Goal: Check status: Check status

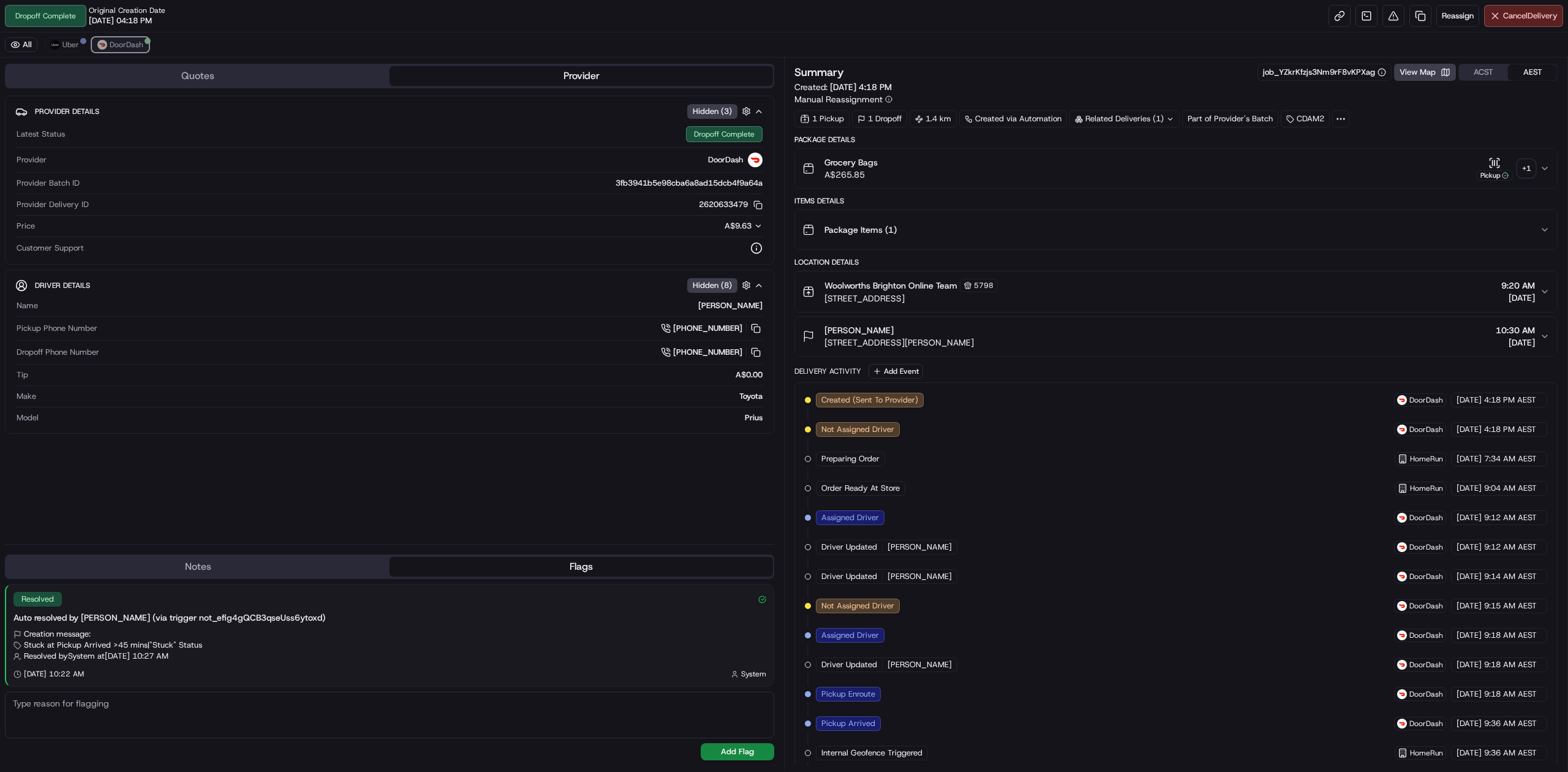
click at [121, 46] on span "DoorDash" at bounding box center [126, 45] width 34 height 10
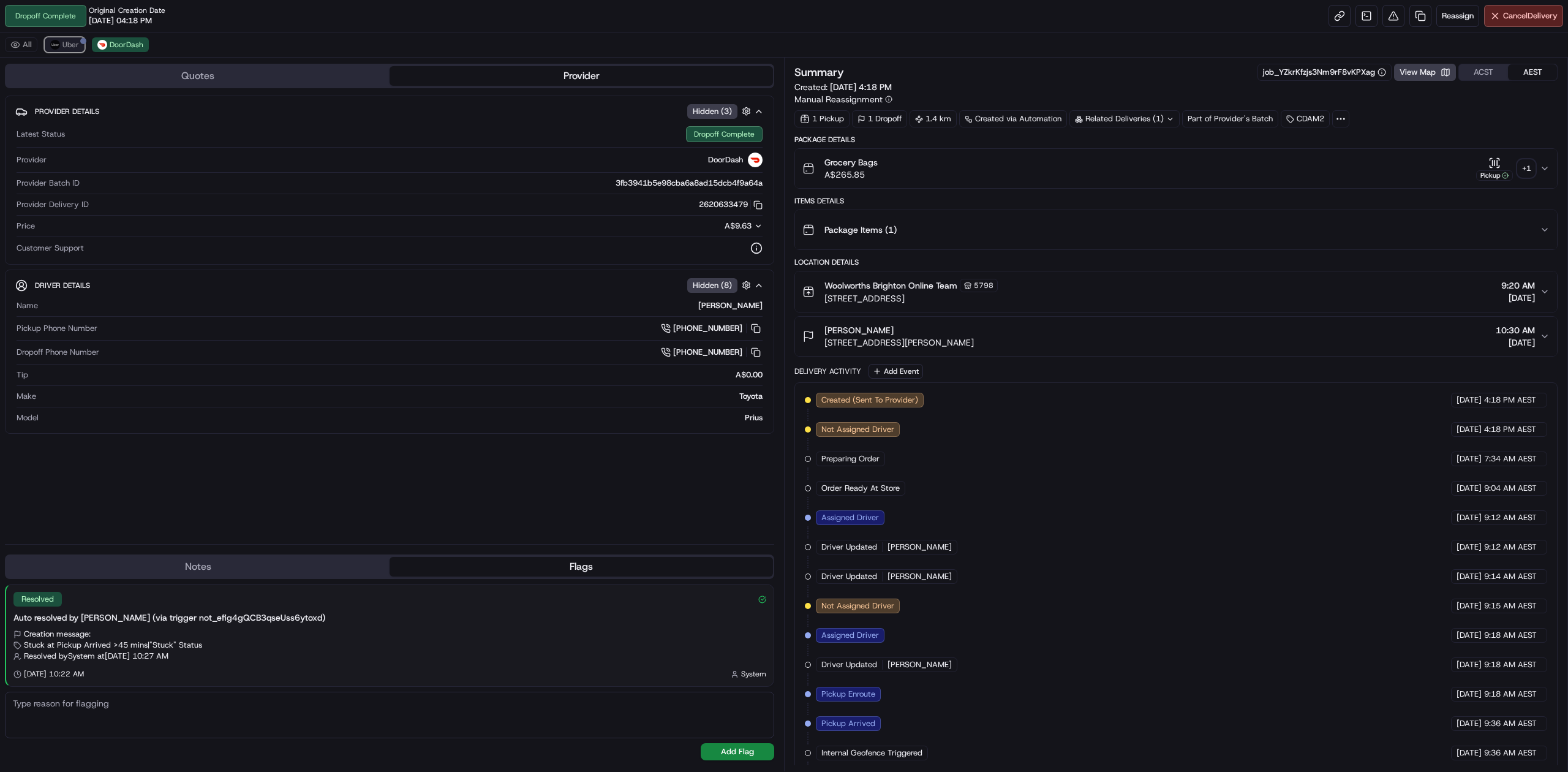
click at [50, 46] on img at bounding box center [55, 45] width 10 height 10
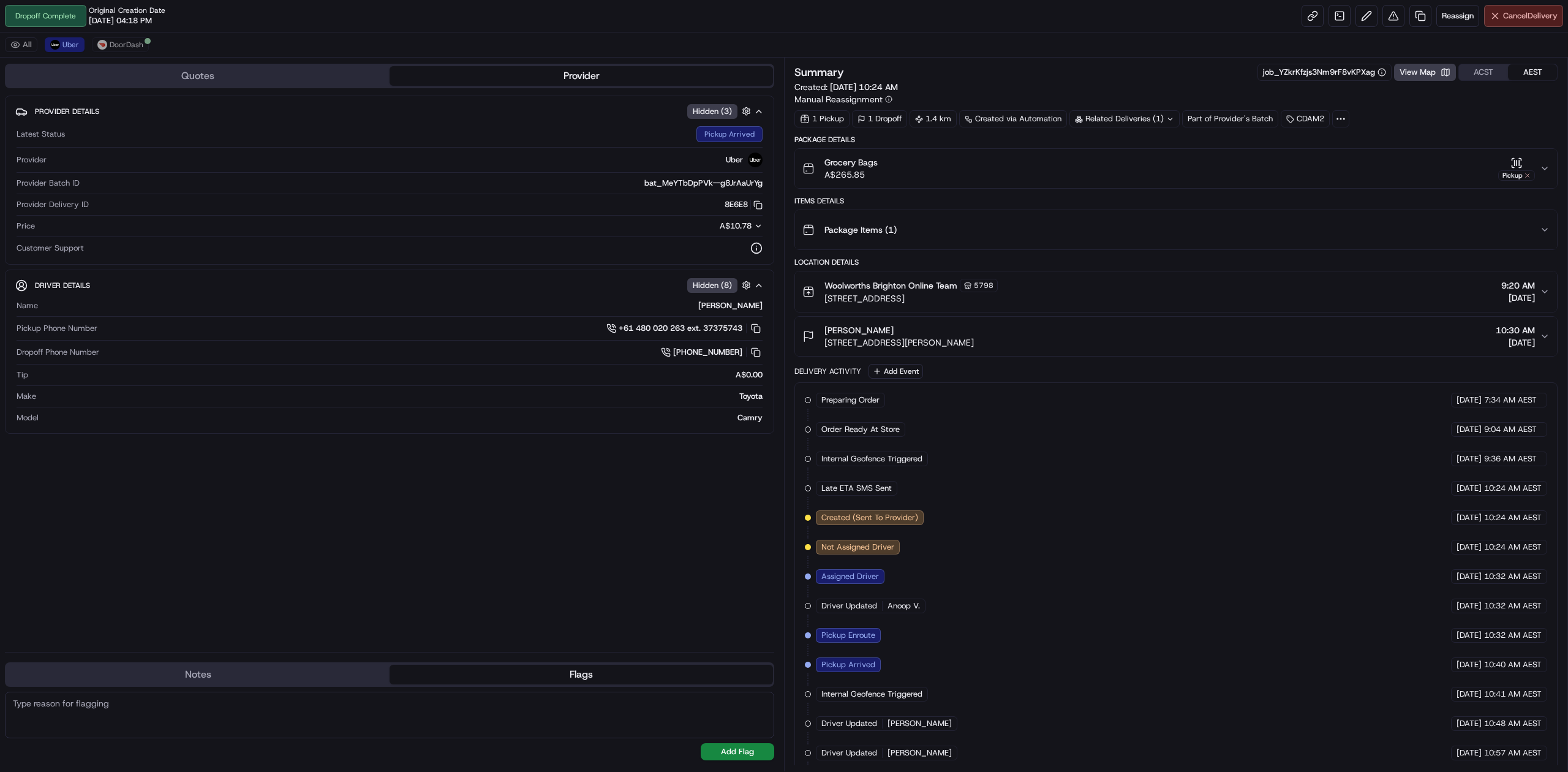
click at [1505, 13] on span "Cancel Delivery" at bounding box center [1530, 16] width 55 height 11
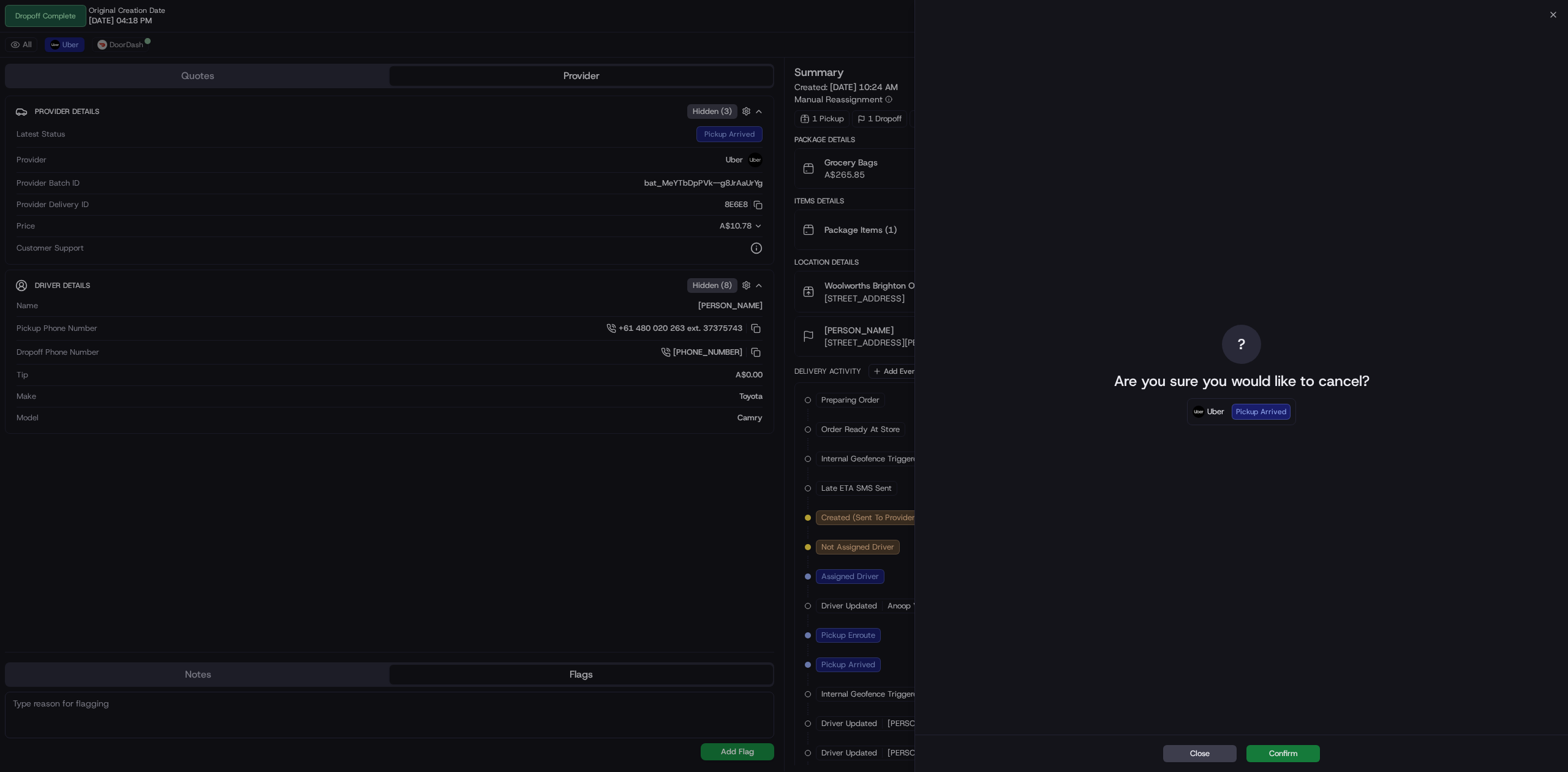
click at [1301, 755] on button "Confirm" at bounding box center [1283, 753] width 74 height 17
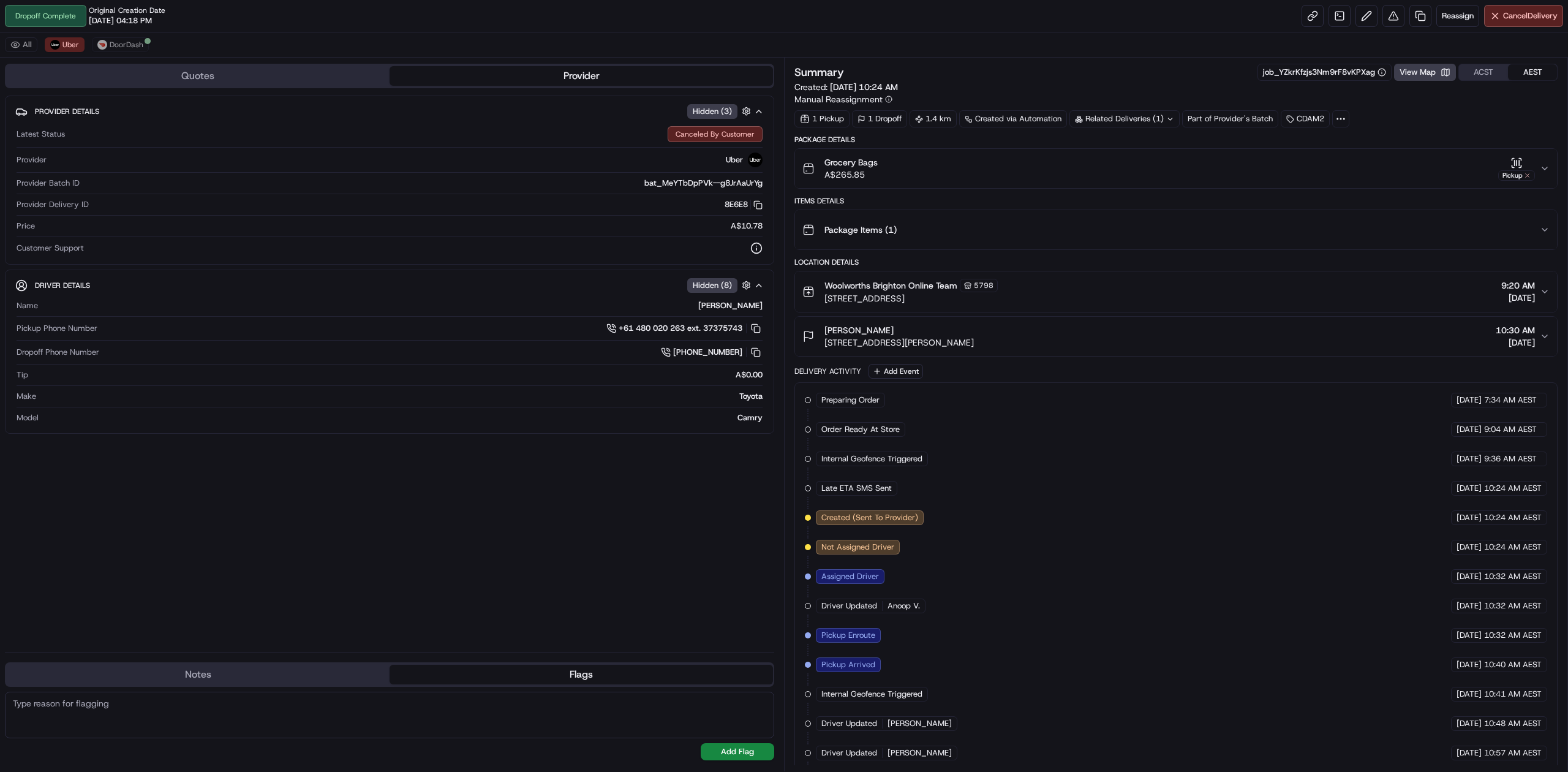
click at [481, 420] on div "Camry" at bounding box center [403, 417] width 719 height 11
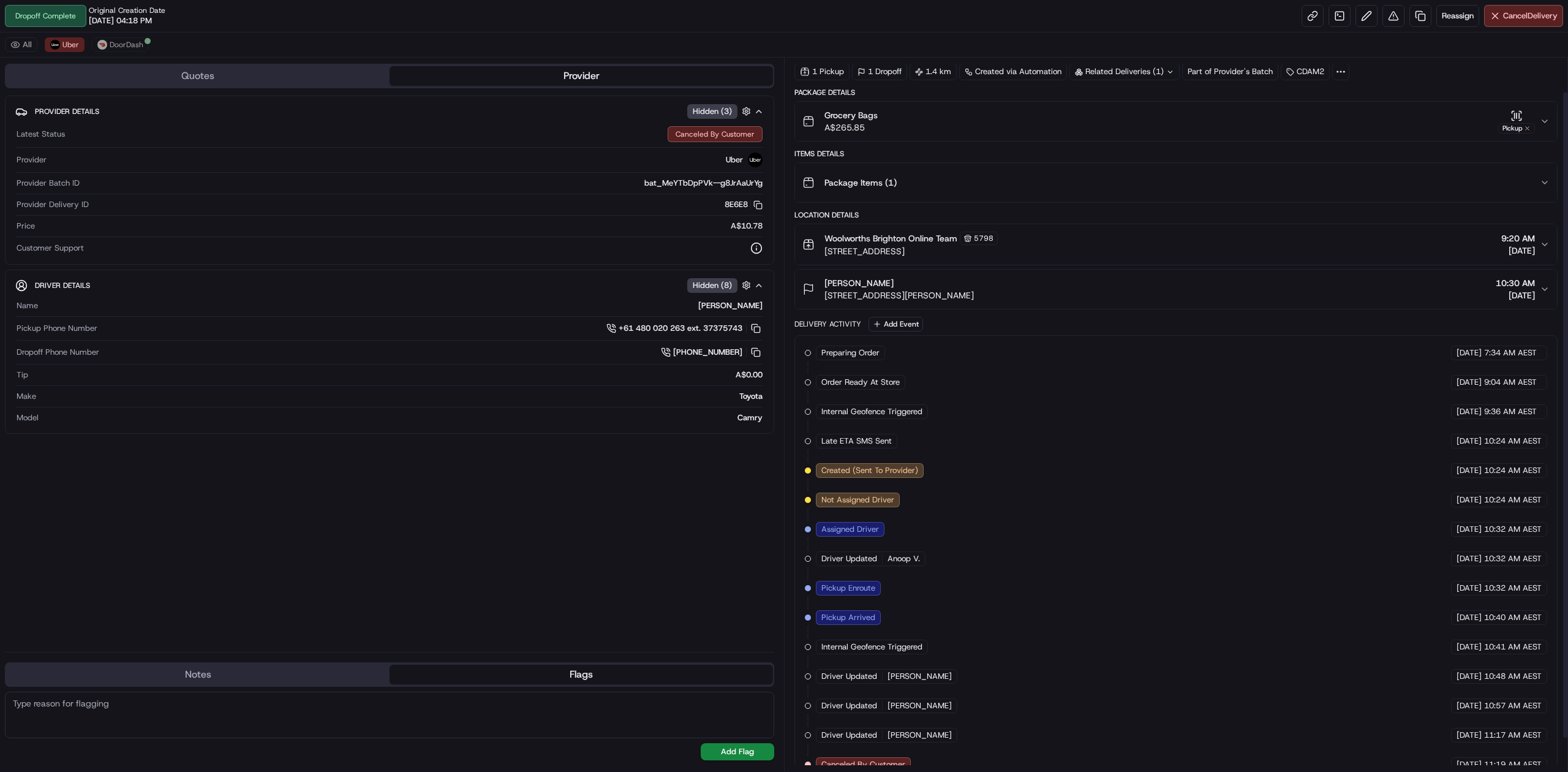
scroll to position [74, 0]
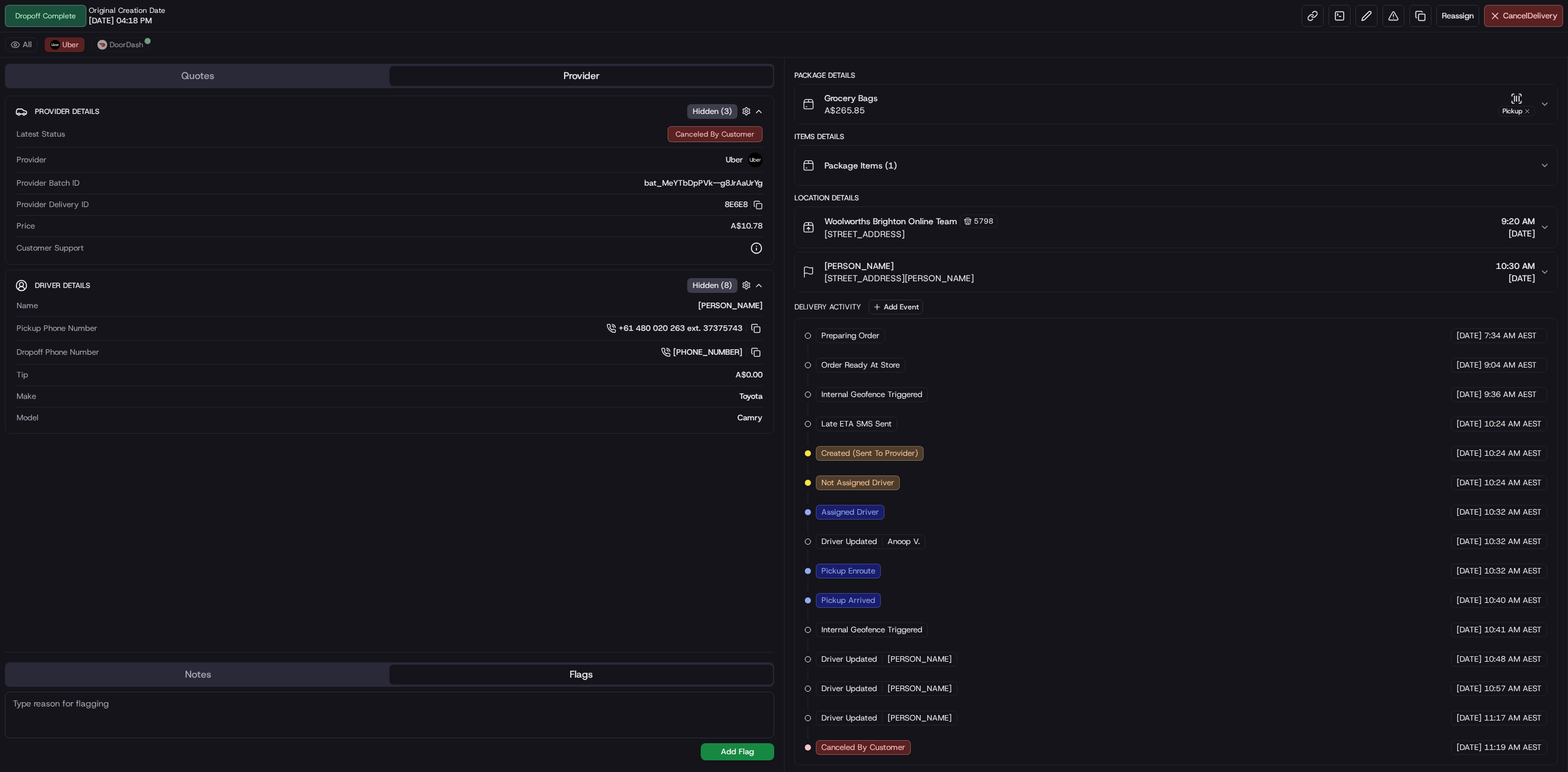
click at [507, 600] on div "Provider Details Hidden ( 3 ) Latest Status Canceled By Customer Provider Uber …" at bounding box center [390, 368] width 770 height 546
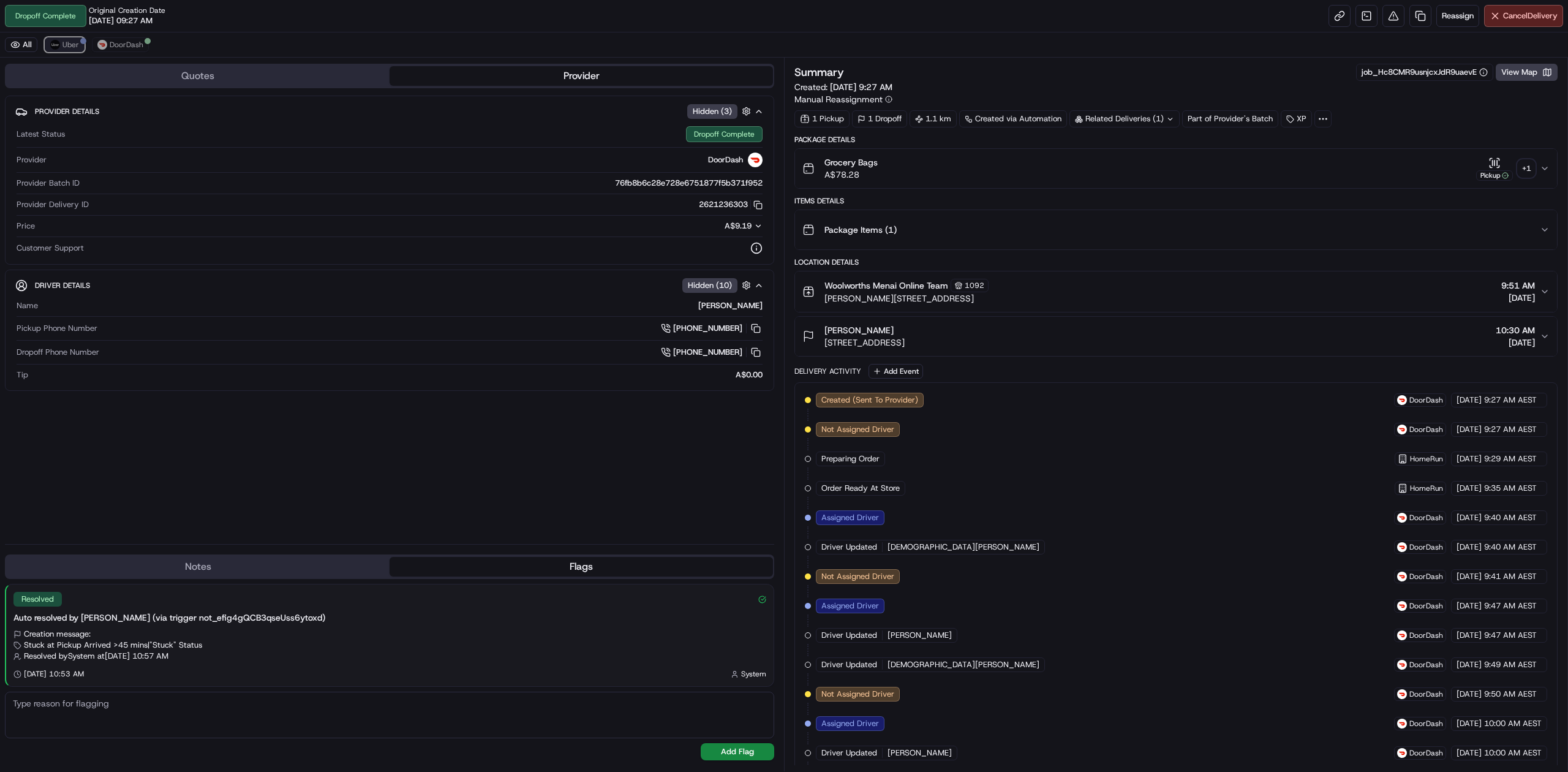
click at [72, 43] on span "Uber" at bounding box center [70, 45] width 17 height 10
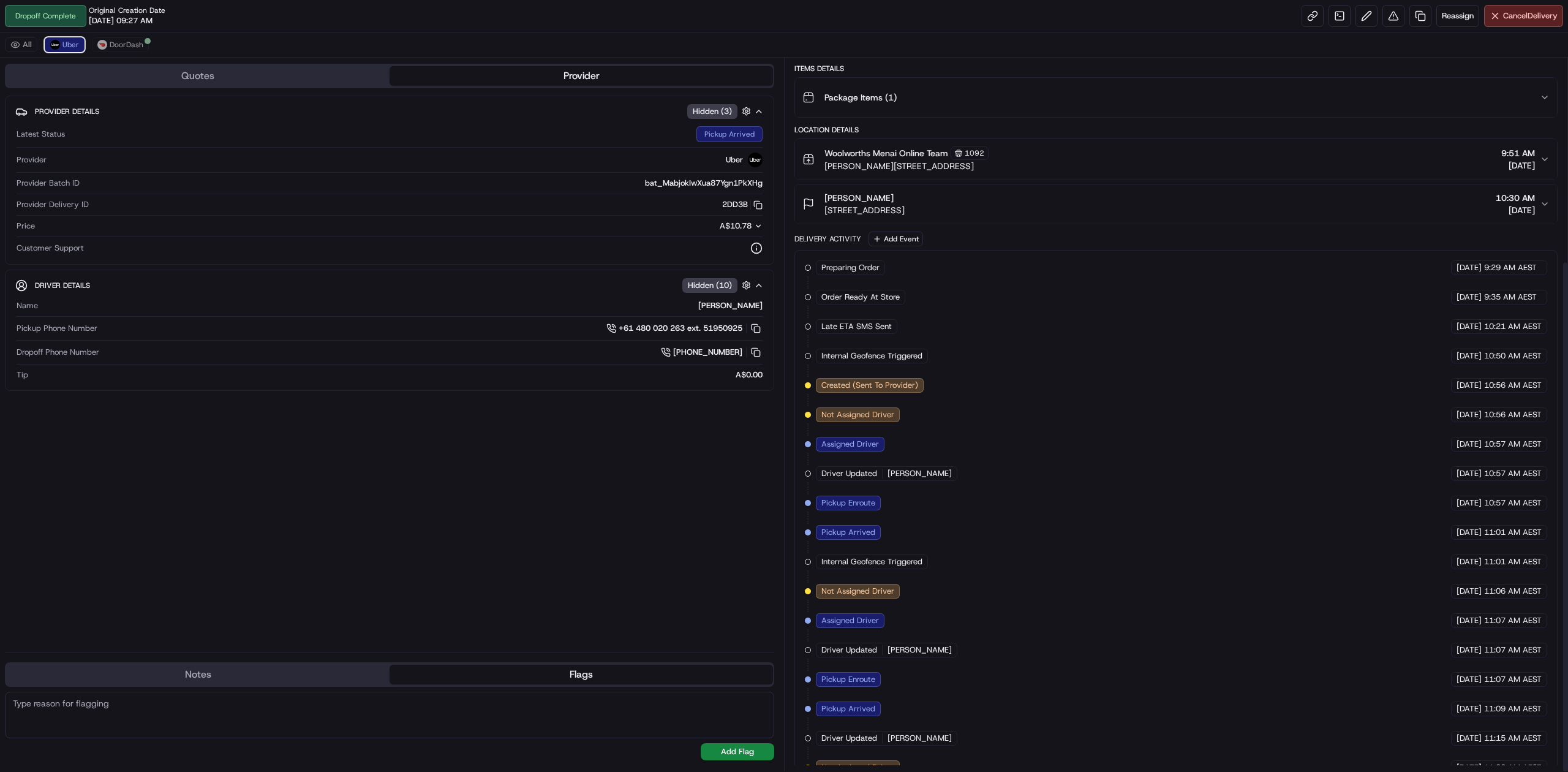
scroll to position [282, 0]
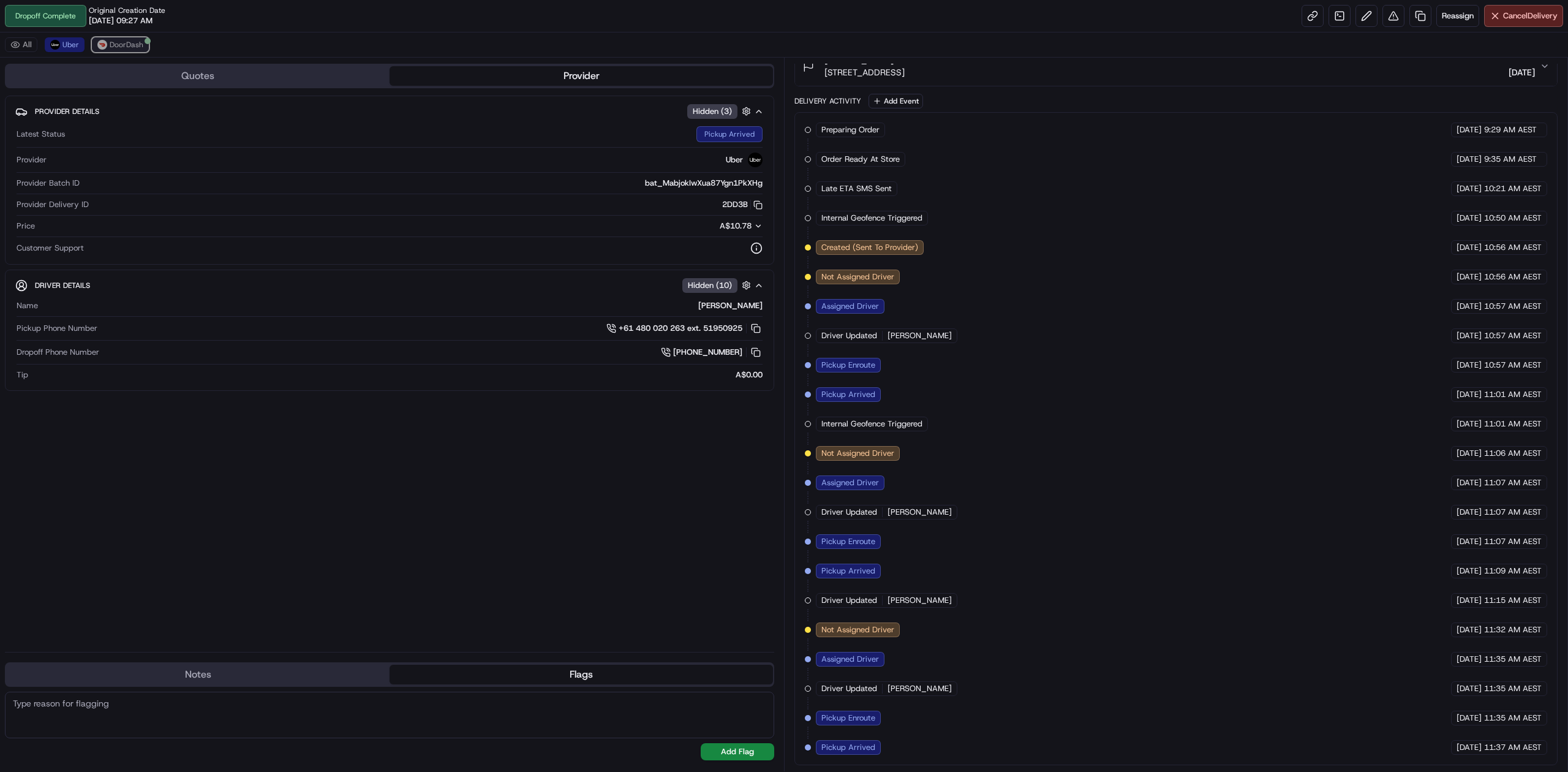
click at [132, 46] on span "DoorDash" at bounding box center [126, 45] width 34 height 10
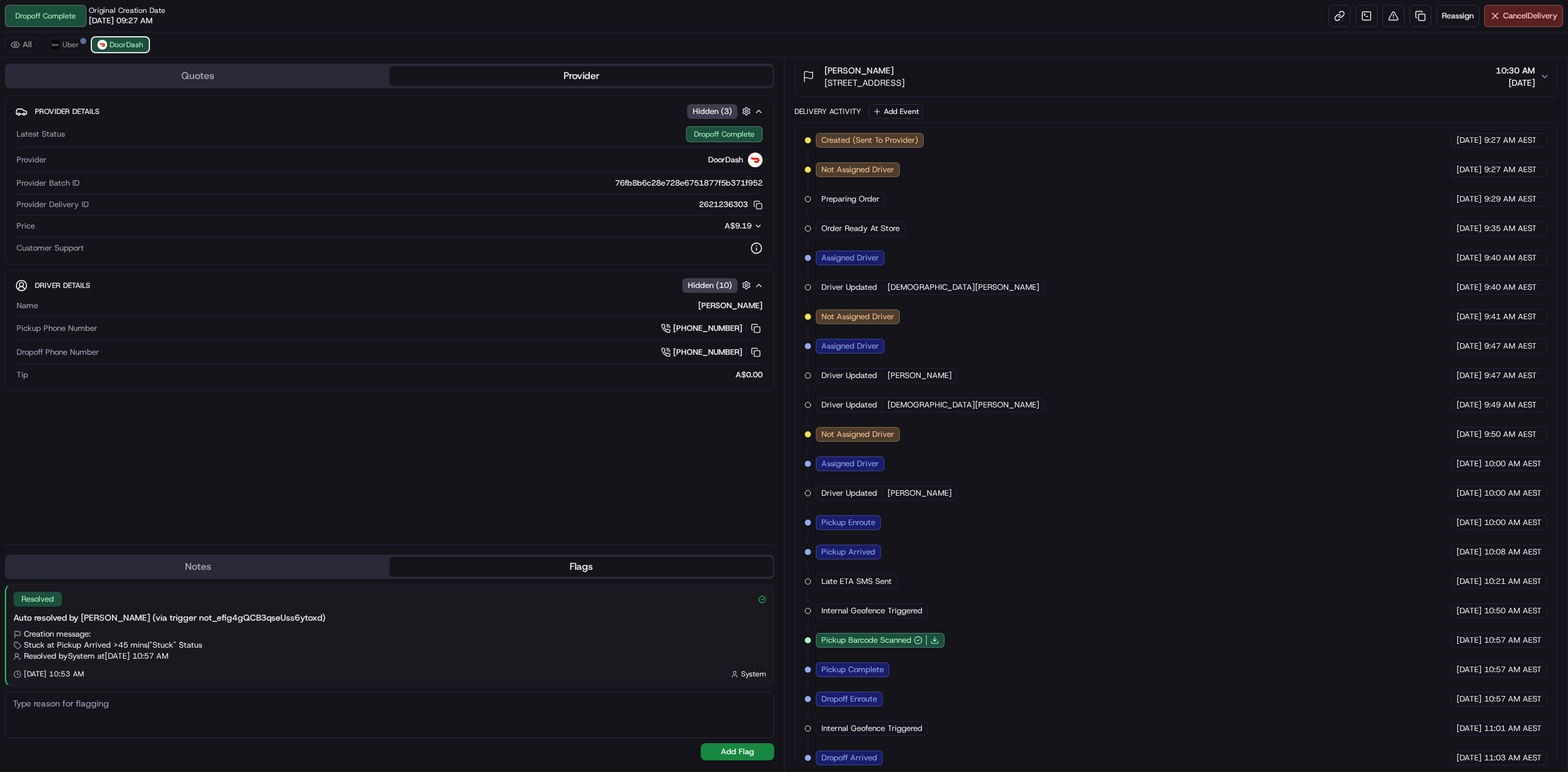
scroll to position [0, 0]
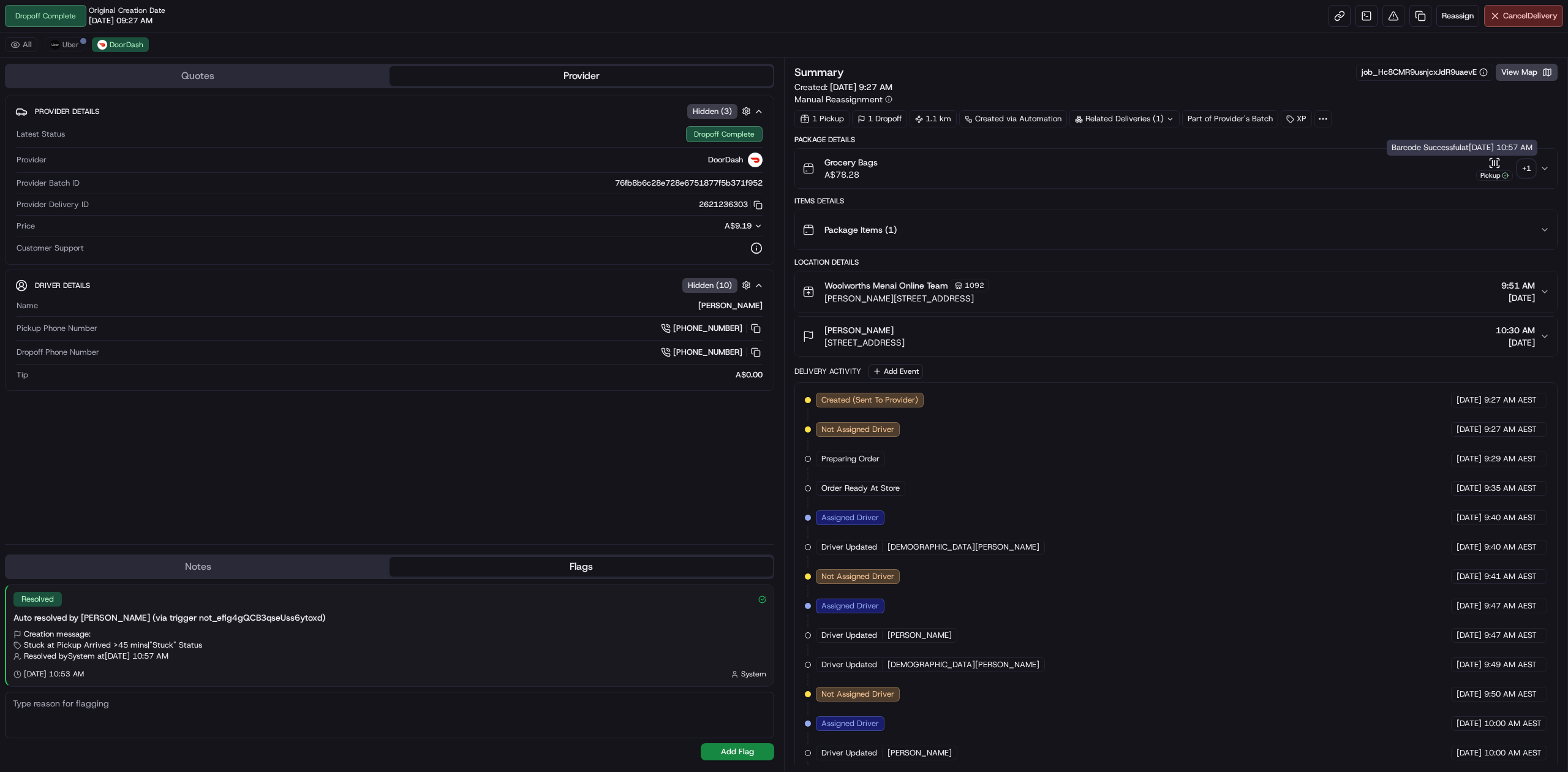
click at [1527, 170] on div "+ 1" at bounding box center [1526, 168] width 17 height 17
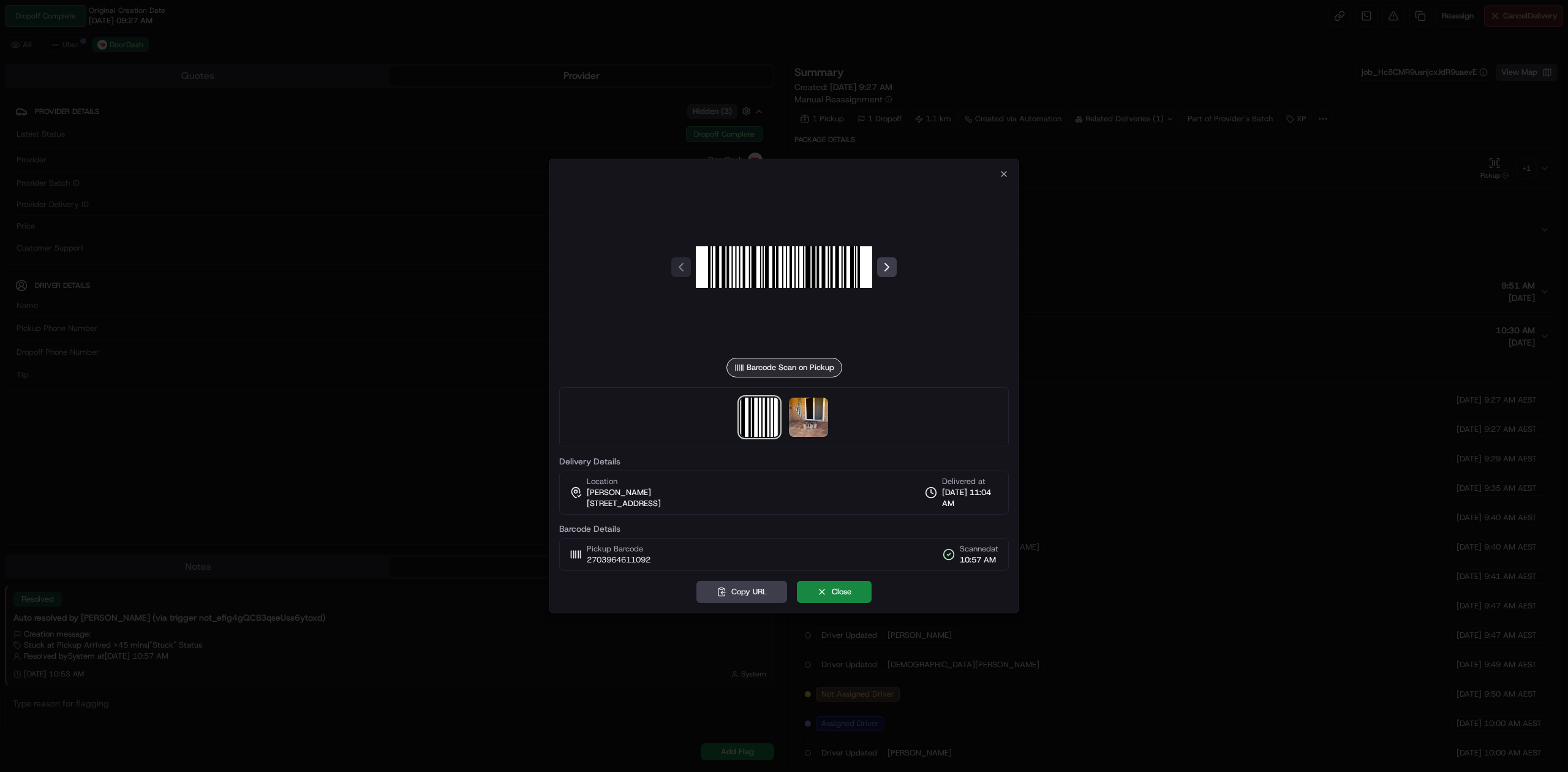
click at [814, 390] on div at bounding box center [784, 417] width 449 height 60
click at [816, 402] on img at bounding box center [808, 416] width 39 height 39
click at [451, 400] on div at bounding box center [784, 386] width 1568 height 772
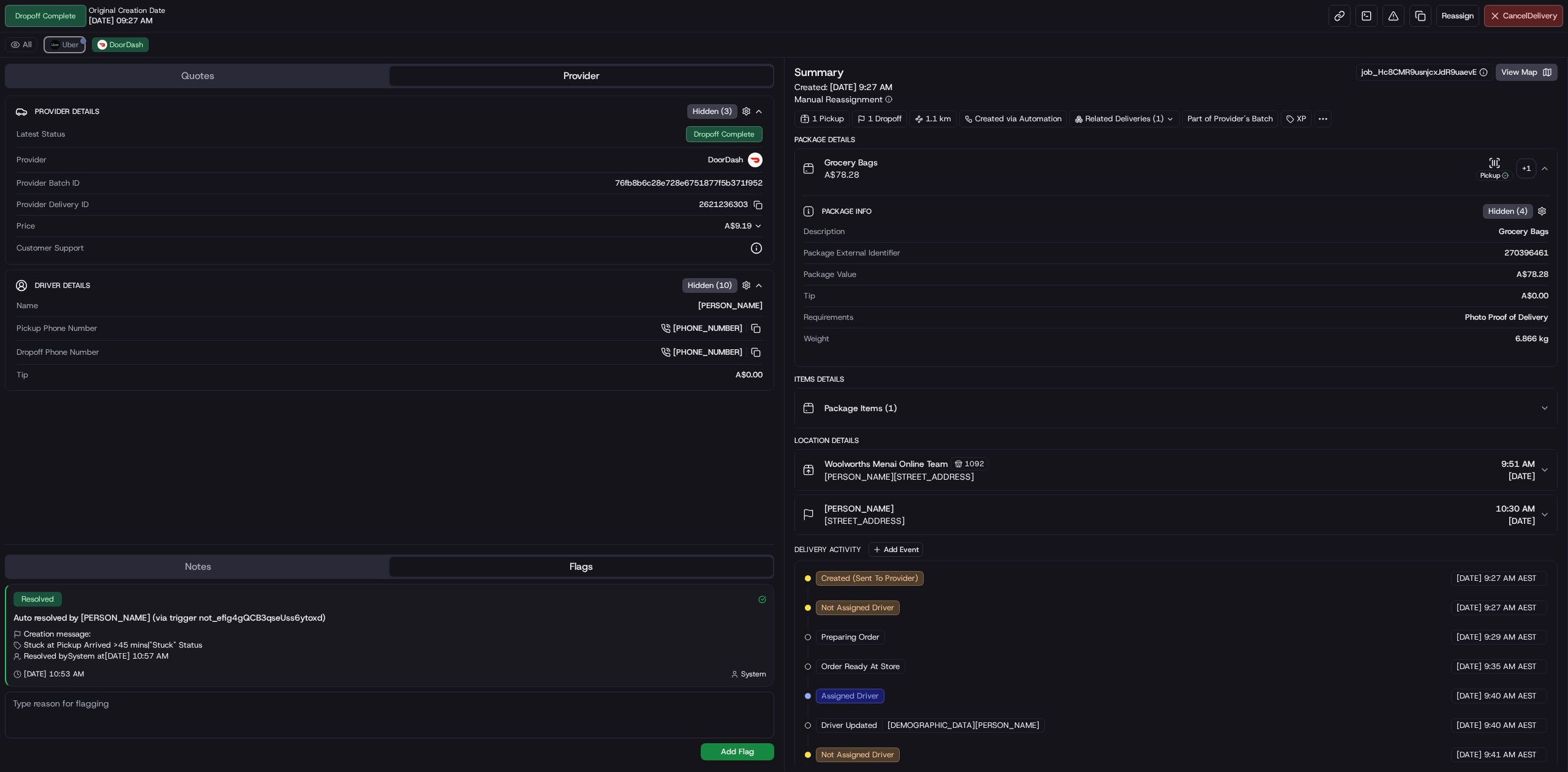
click at [67, 41] on span "Uber" at bounding box center [70, 45] width 17 height 10
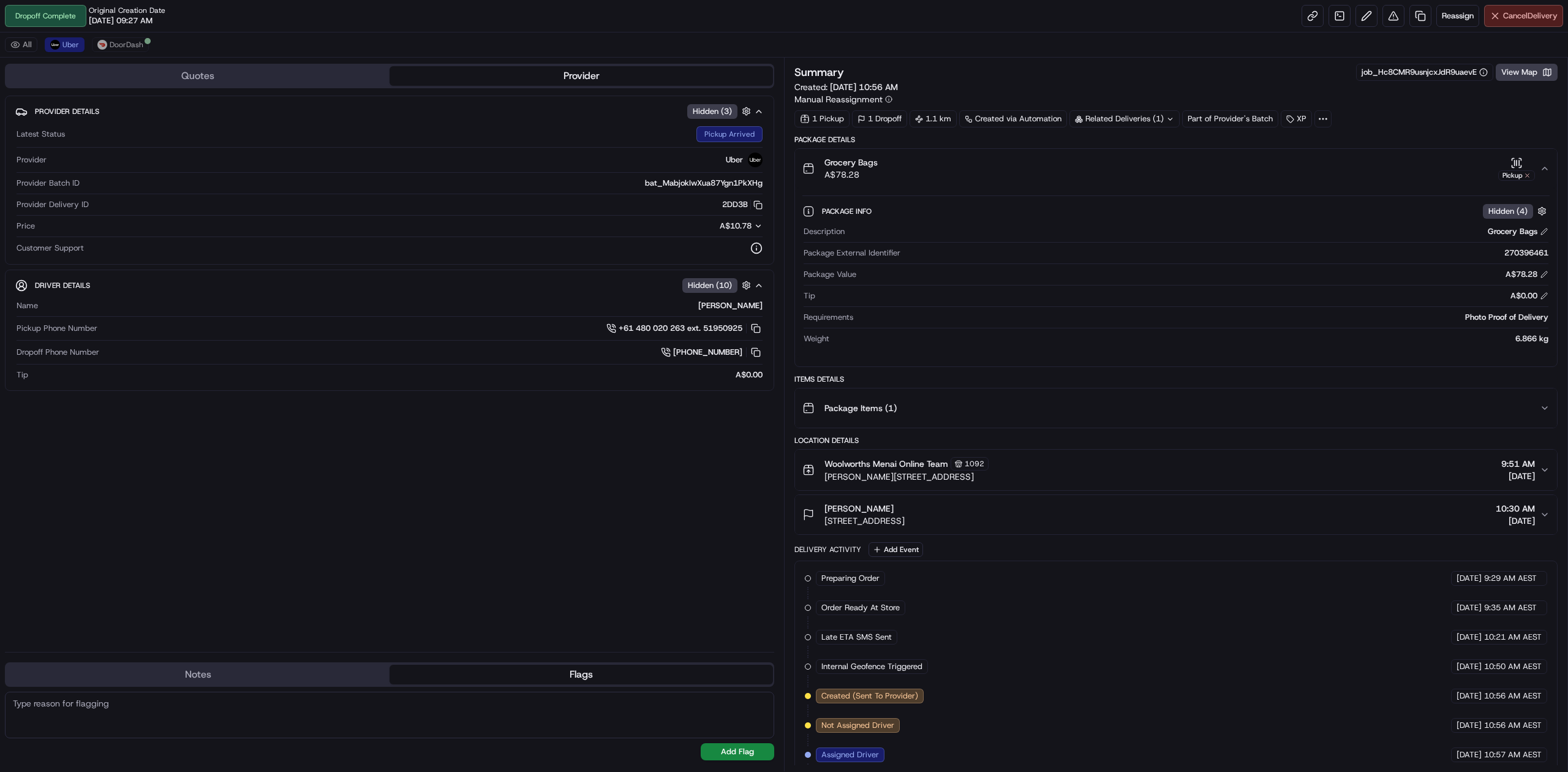
click at [1503, 13] on span "Cancel Delivery" at bounding box center [1530, 16] width 55 height 11
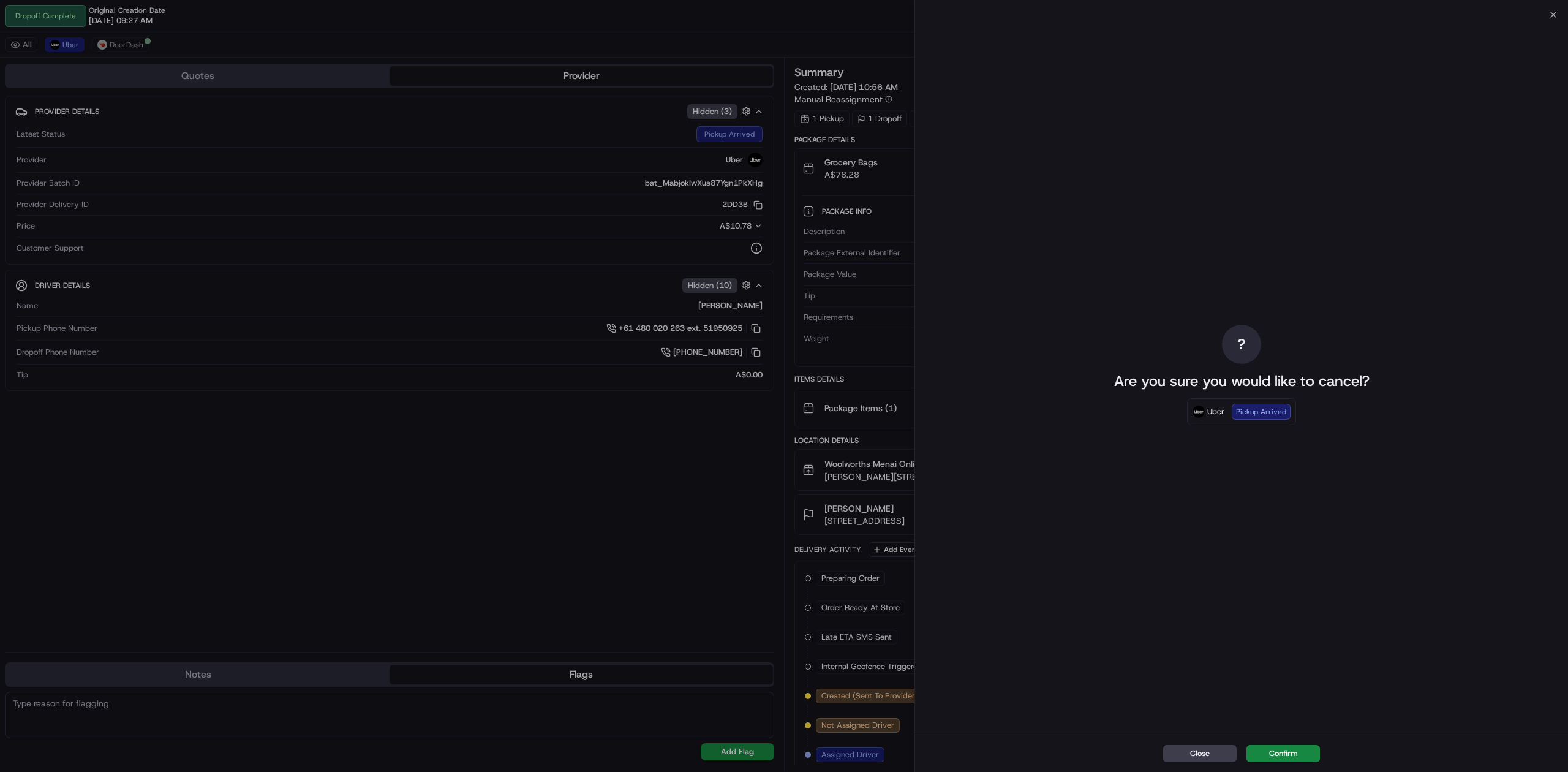
click at [1273, 762] on div "Close Confirm" at bounding box center [1241, 752] width 653 height 37
click at [1278, 753] on button "Confirm" at bounding box center [1283, 753] width 74 height 17
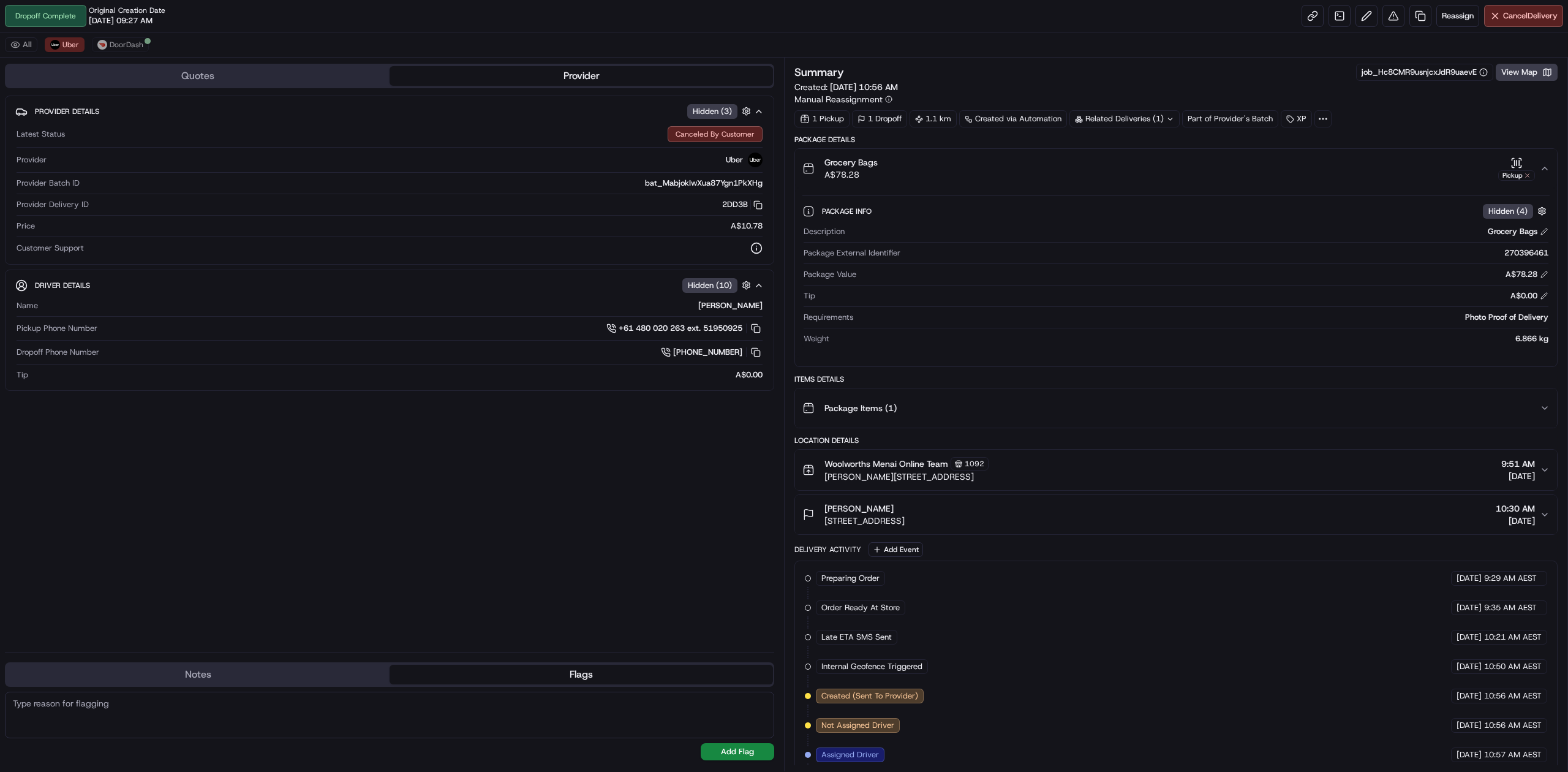
click at [356, 364] on div "Dropoff Phone Number +61 482 094 389" at bounding box center [389, 354] width 746 height 19
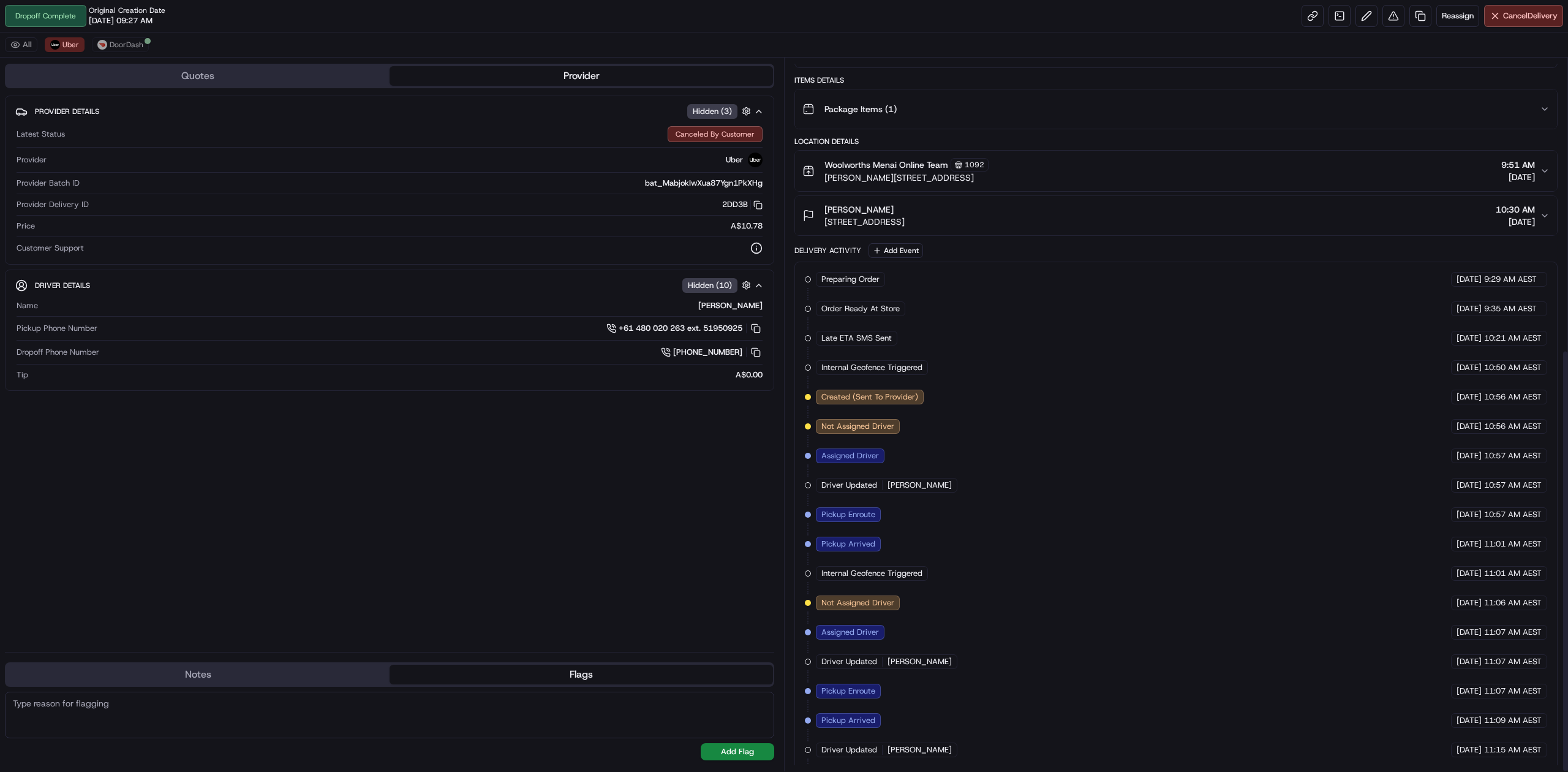
scroll to position [491, 0]
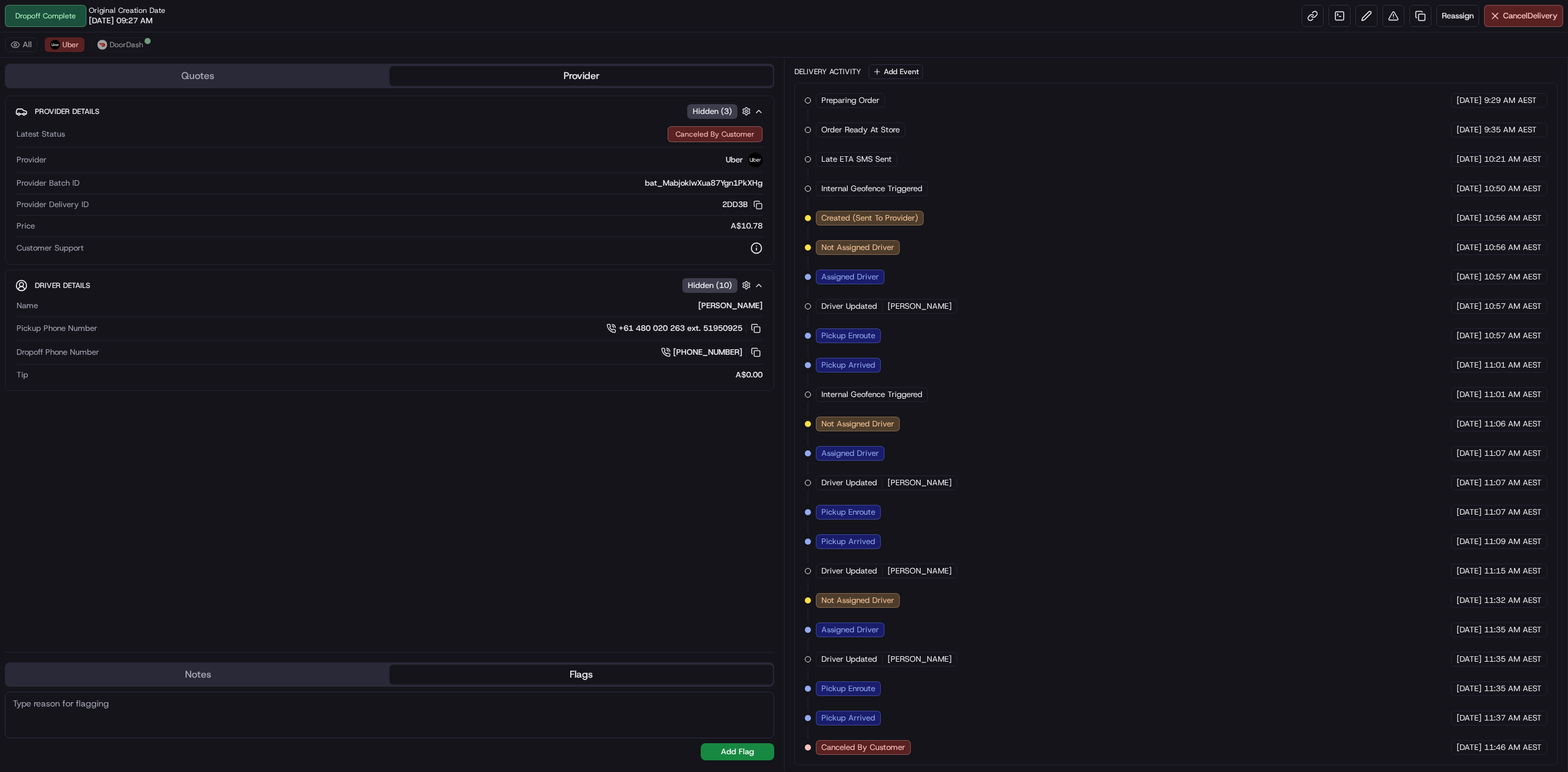
click at [1263, 361] on div "Preparing Order HomeRun 21/09/2025 9:29 AM AEST Order Ready At Store HomeRun 21…" at bounding box center [1175, 423] width 742 height 661
click at [424, 494] on div "Provider Details Hidden ( 3 ) Latest Status Canceled By Customer Provider Uber …" at bounding box center [390, 368] width 770 height 546
click at [432, 549] on div "Provider Details Hidden ( 3 ) Latest Status Canceled By Customer Provider Uber …" at bounding box center [390, 368] width 770 height 546
click at [1029, 481] on div "Preparing Order HomeRun [DATE] 9:29 AM AEST Order Ready At Store HomeRun [DATE]…" at bounding box center [1175, 423] width 742 height 661
click at [173, 402] on div "Provider Details Hidden ( 3 ) Latest Status Canceled By Customer Provider Uber …" at bounding box center [390, 368] width 770 height 546
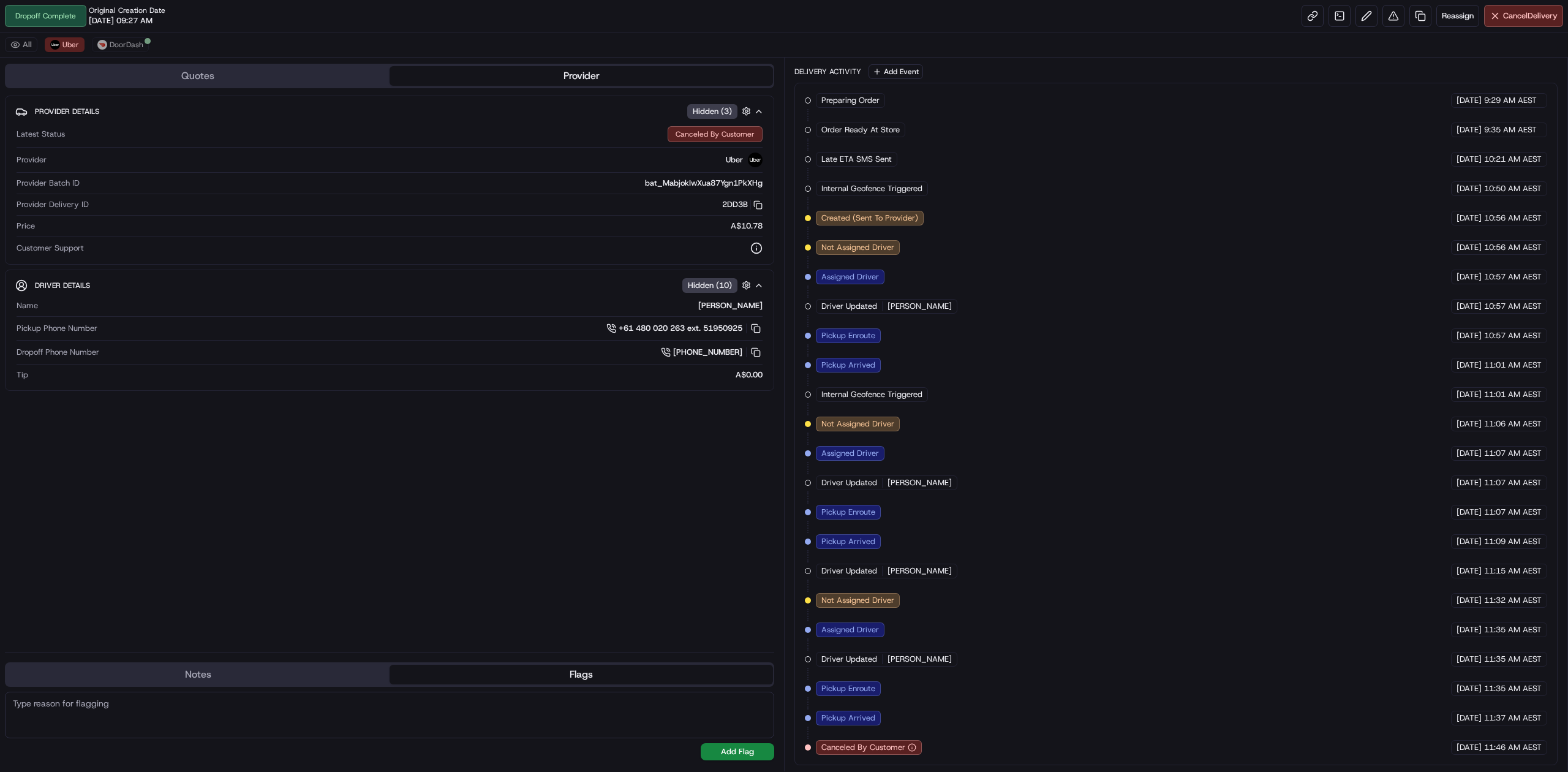
click at [173, 402] on div "Provider Details Hidden ( 3 ) Latest Status Canceled By Customer Provider Uber …" at bounding box center [390, 368] width 770 height 546
click at [471, 434] on div "Provider Details Hidden ( 3 ) Latest Status Canceled By Customer Provider Uber …" at bounding box center [390, 368] width 770 height 546
click at [423, 595] on div "Provider Details Hidden ( 3 ) Latest Status Canceled By Customer Provider Uber …" at bounding box center [390, 368] width 770 height 546
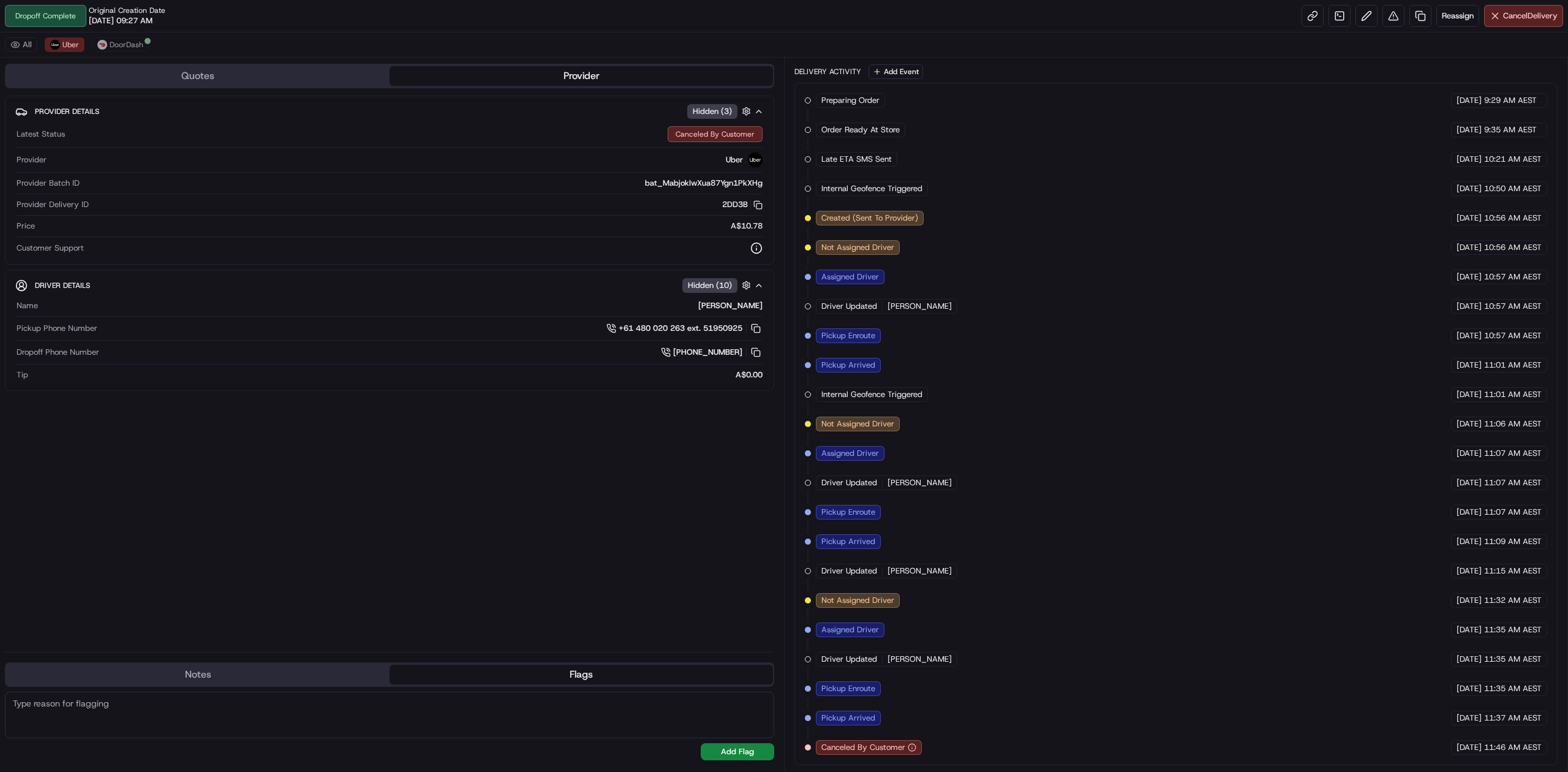
click at [420, 595] on div "Provider Details Hidden ( 3 ) Latest Status Canceled By Customer Provider Uber …" at bounding box center [390, 368] width 770 height 546
click at [422, 578] on div "Provider Details Hidden ( 3 ) Latest Status Canceled By Customer Provider Uber …" at bounding box center [390, 368] width 770 height 546
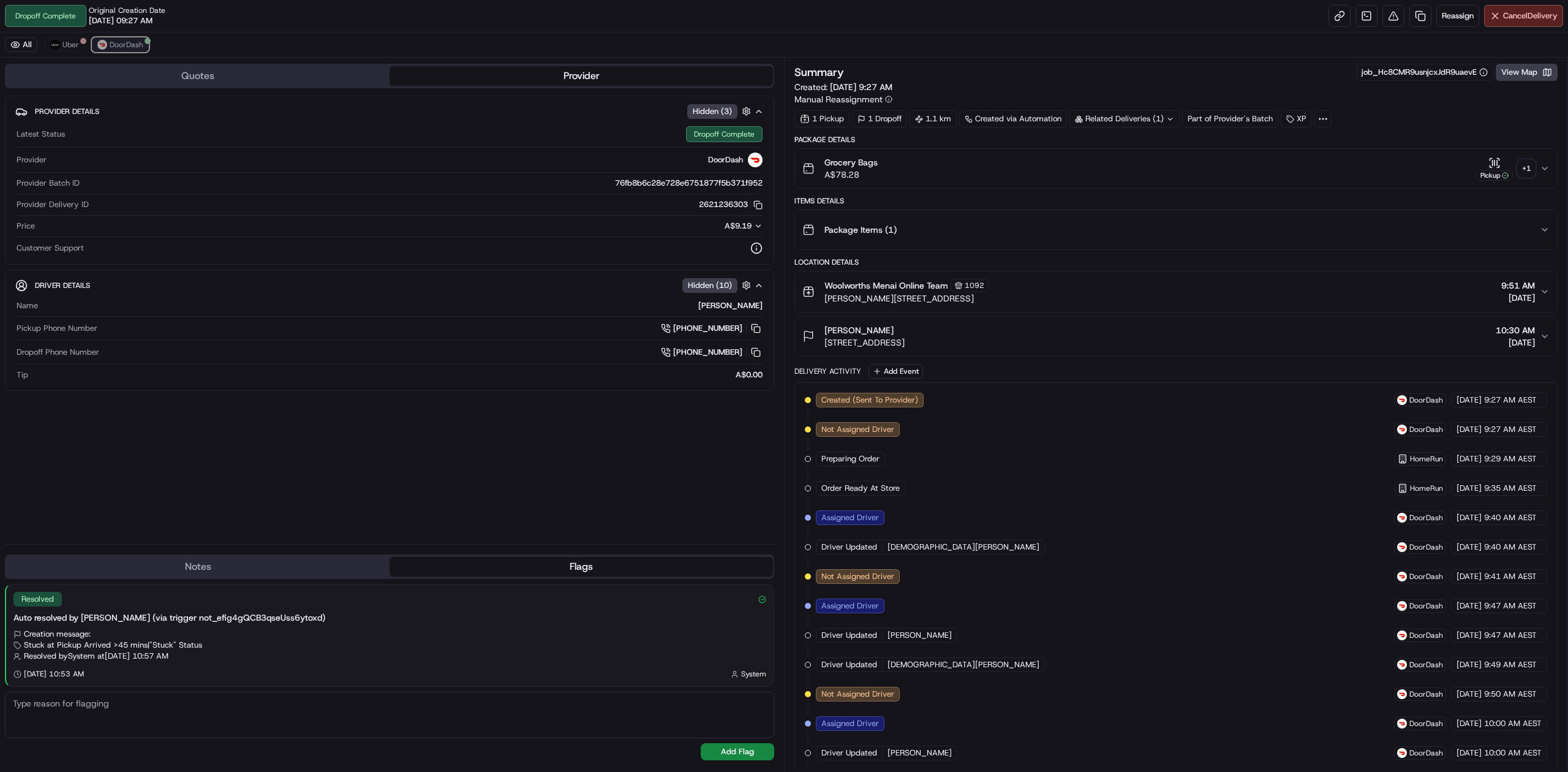
click at [127, 42] on span "DoorDash" at bounding box center [126, 45] width 34 height 10
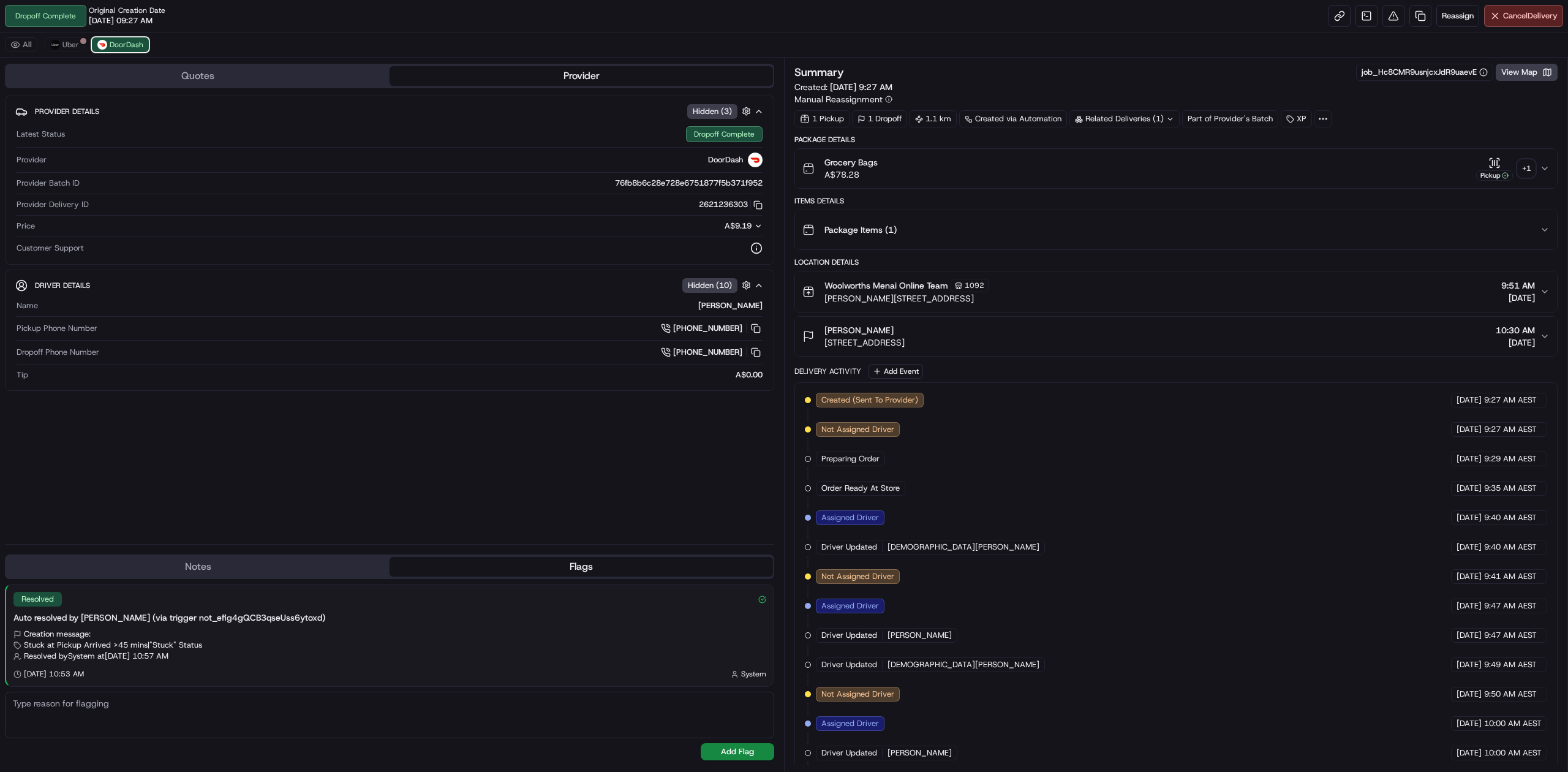
scroll to position [312, 0]
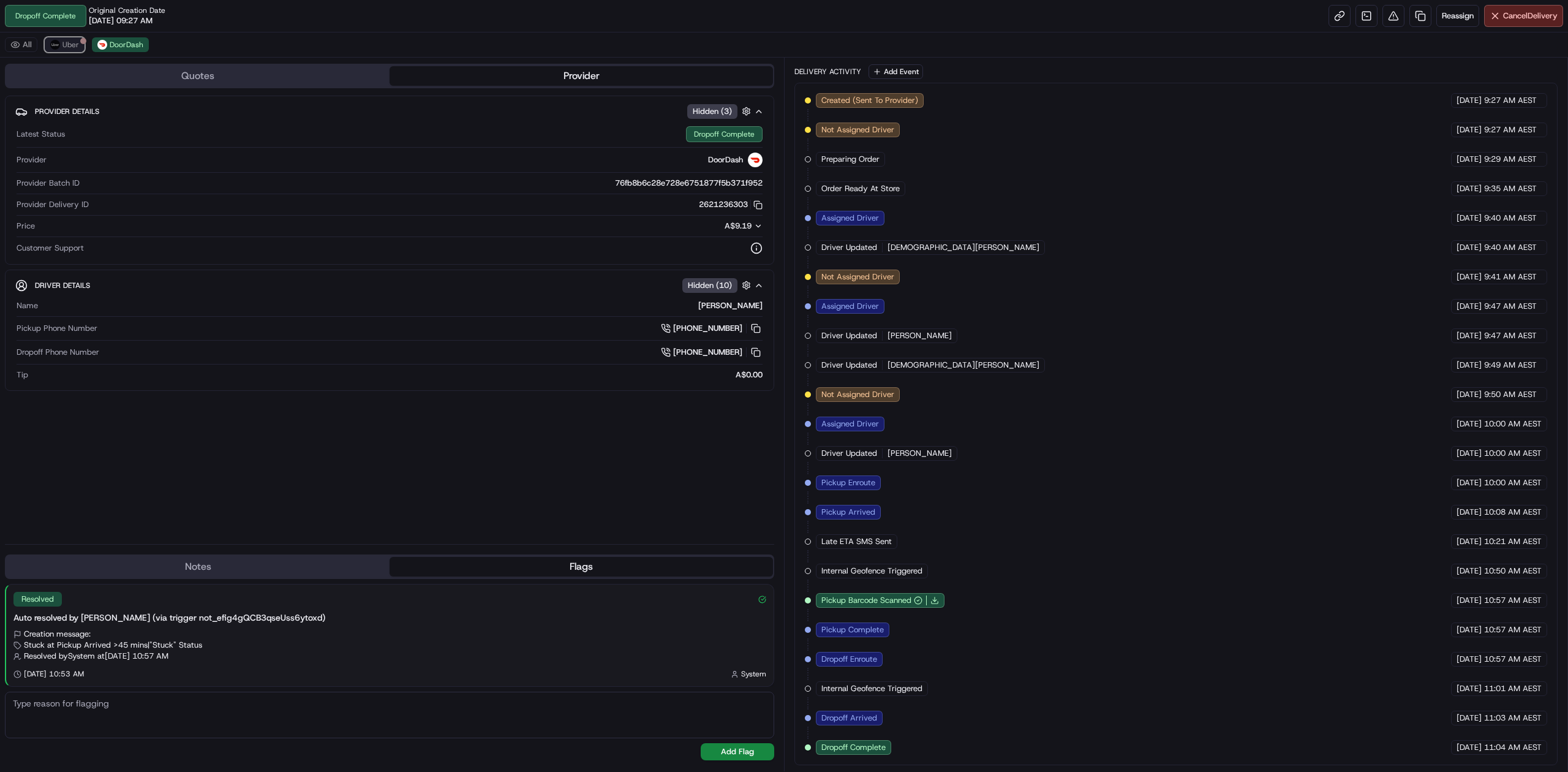
click at [64, 45] on span "Uber" at bounding box center [70, 45] width 17 height 10
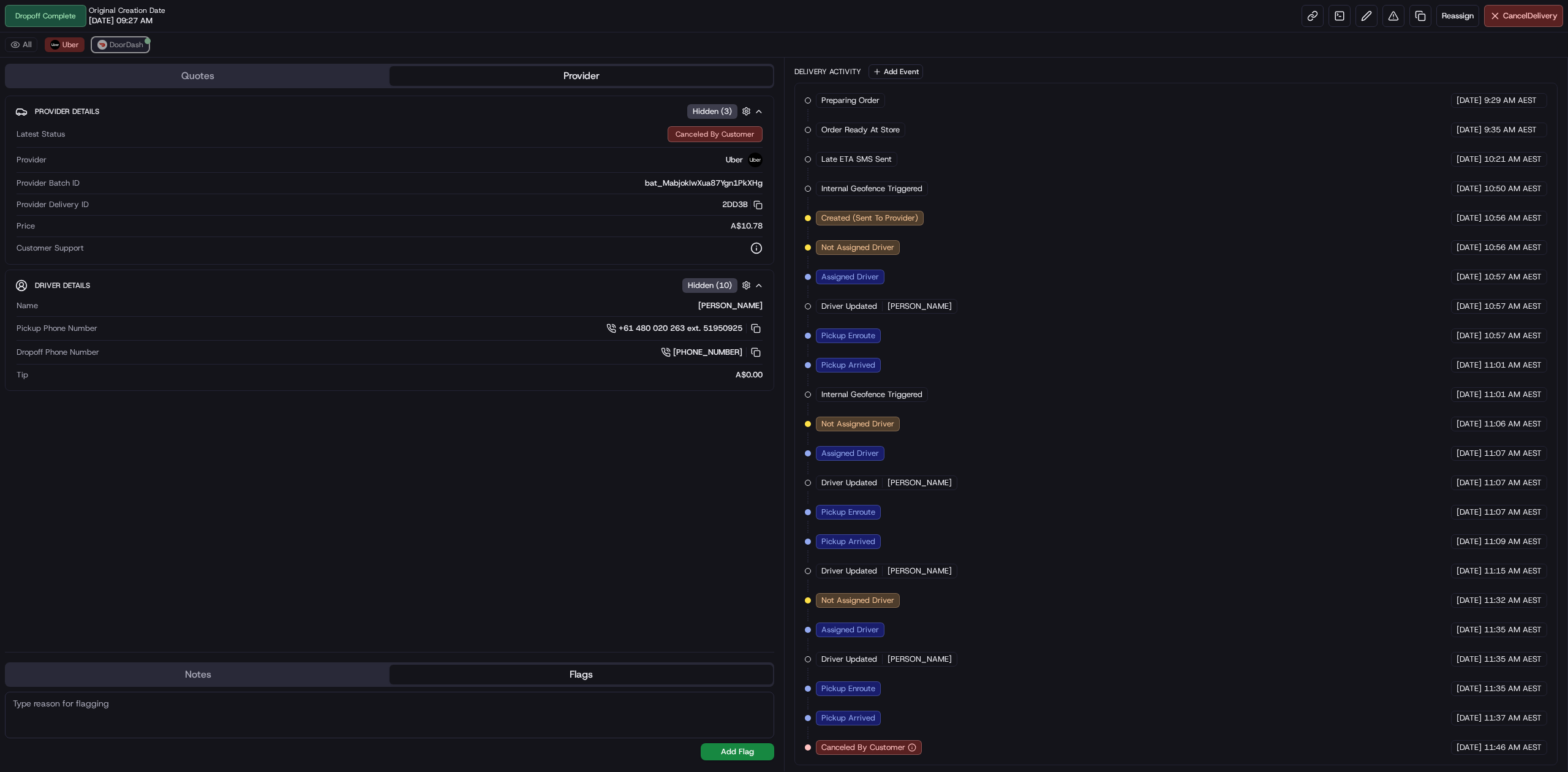
click at [118, 42] on span "DoorDash" at bounding box center [126, 45] width 34 height 10
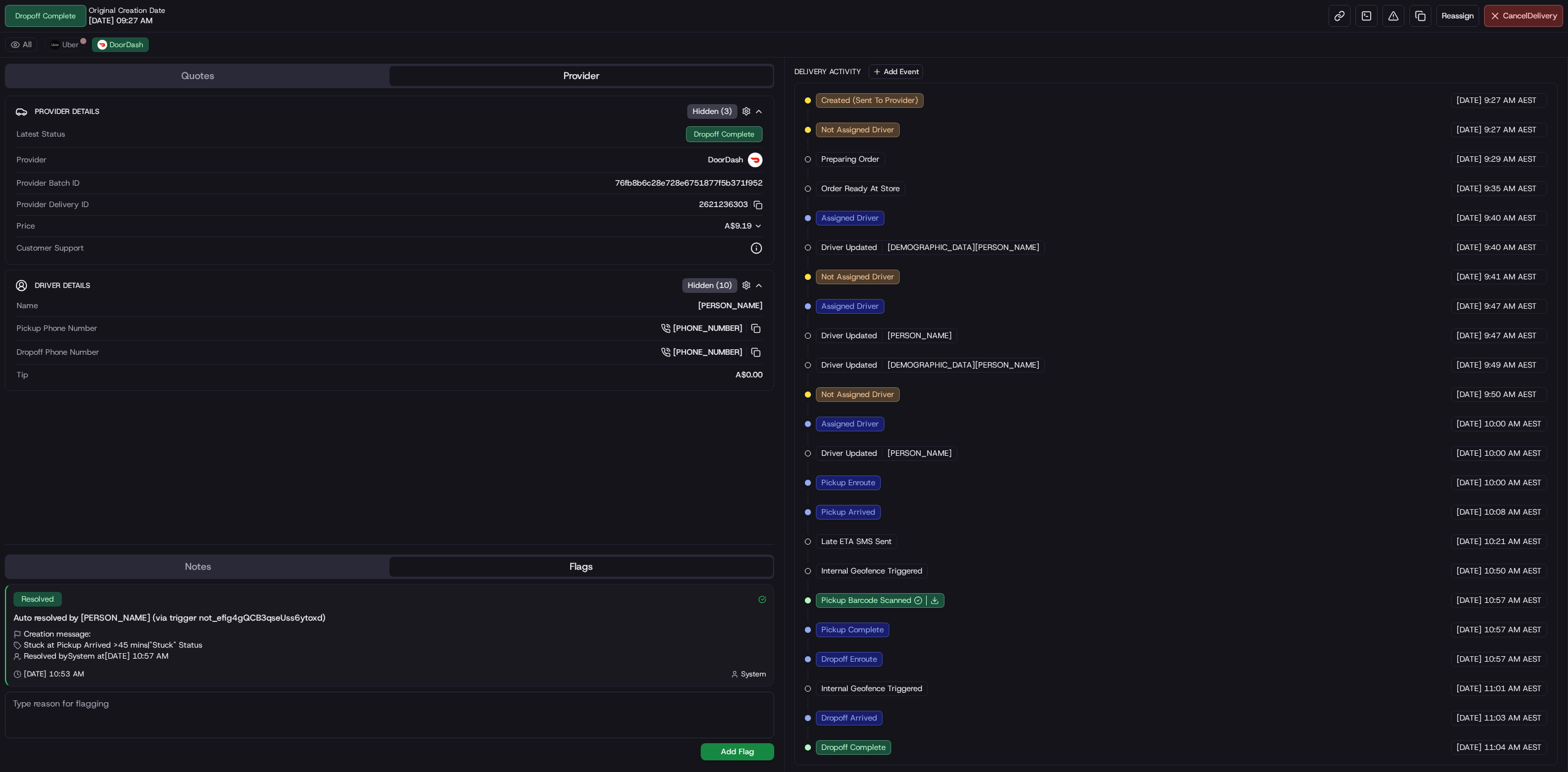
click at [333, 441] on div "Provider Details Hidden ( 3 ) Latest Status Dropoff Complete Provider DoorDash …" at bounding box center [390, 314] width 770 height 439
click at [60, 53] on div "All Uber DoorDash" at bounding box center [784, 45] width 1568 height 25
click at [67, 47] on span "Uber" at bounding box center [70, 45] width 17 height 10
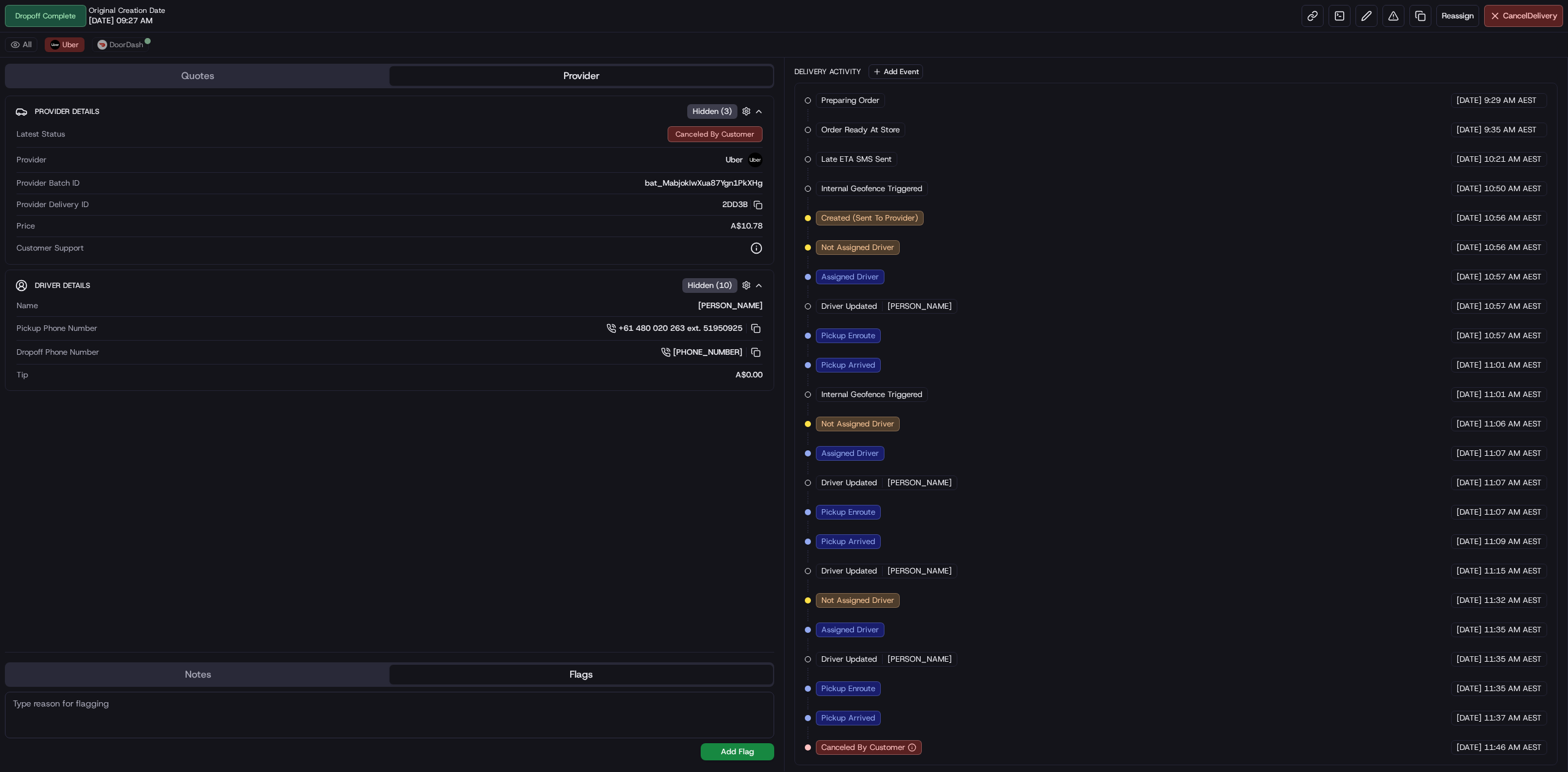
click at [383, 525] on div "Provider Details Hidden ( 3 ) Latest Status Canceled By Customer Provider Uber …" at bounding box center [390, 368] width 770 height 546
click at [444, 518] on div "Provider Details Hidden ( 3 ) Latest Status Canceled By Customer Provider Uber …" at bounding box center [390, 368] width 770 height 546
click at [899, 389] on span "Internal Geofence Triggered" at bounding box center [871, 394] width 101 height 11
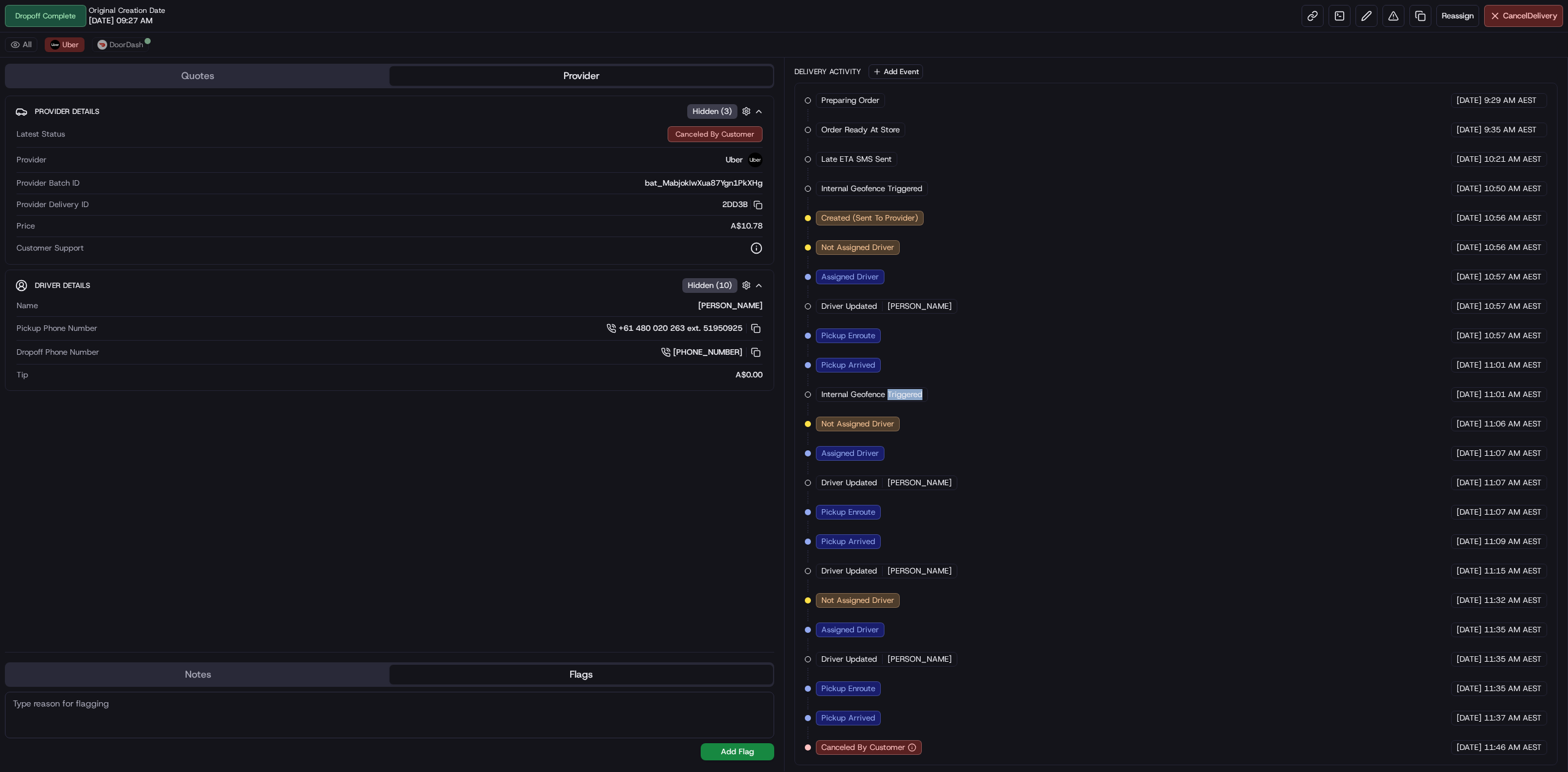
click at [899, 389] on span "Internal Geofence Triggered" at bounding box center [871, 394] width 101 height 11
click at [970, 342] on div "Preparing Order HomeRun [DATE] 9:29 AM AEST Order Ready At Store HomeRun [DATE]…" at bounding box center [1175, 423] width 742 height 661
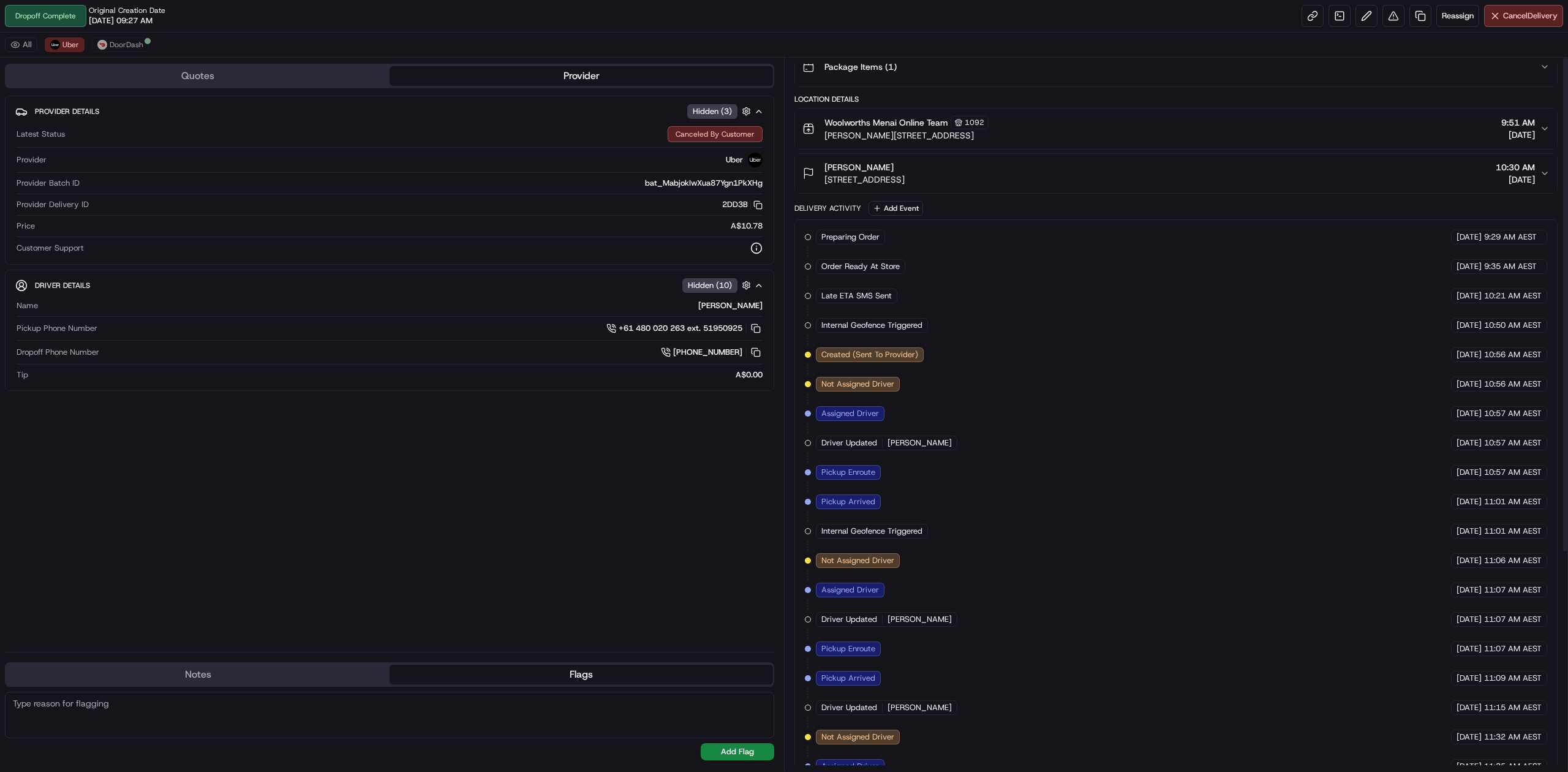
scroll to position [0, 0]
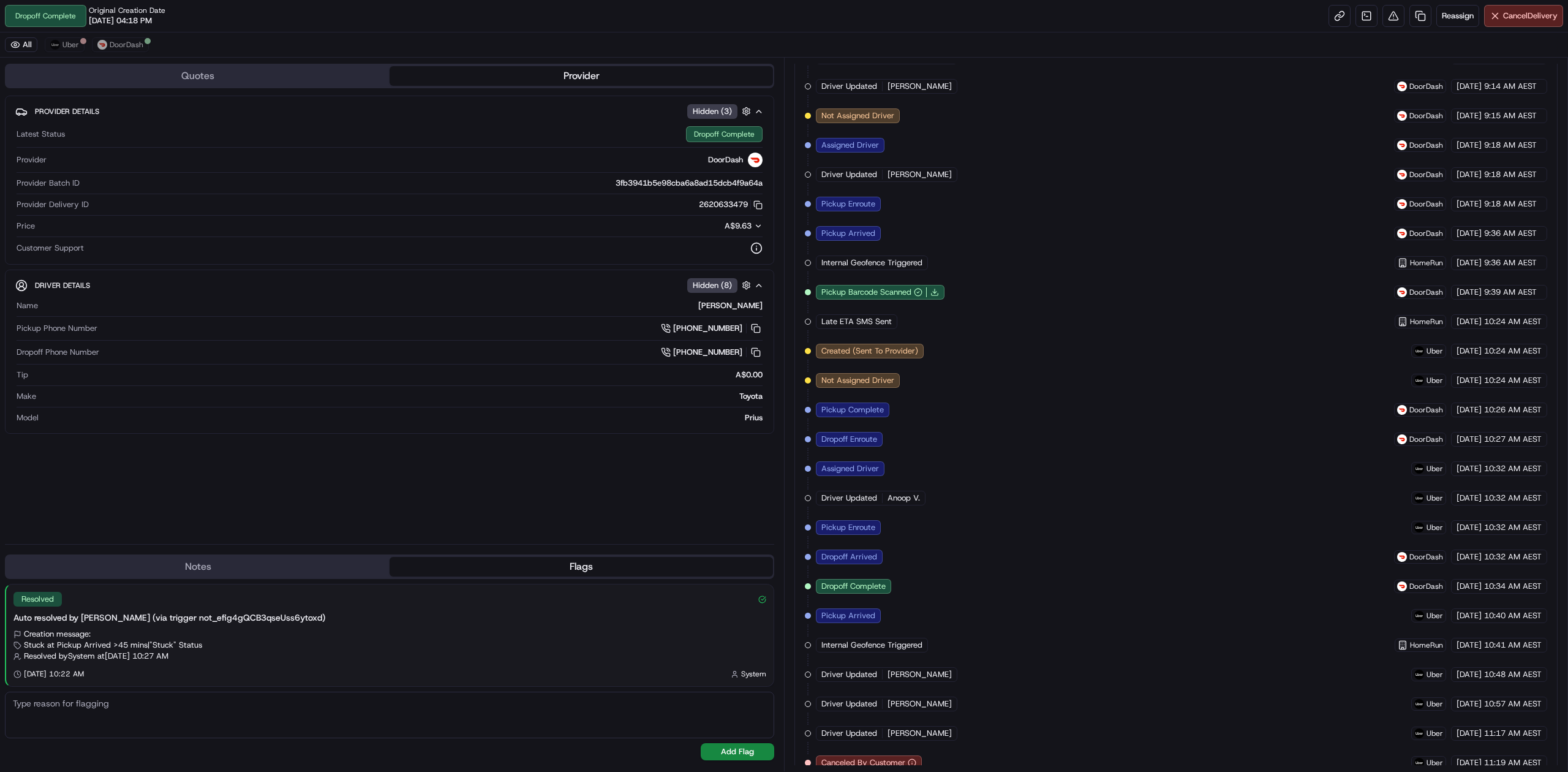
scroll to position [520, 0]
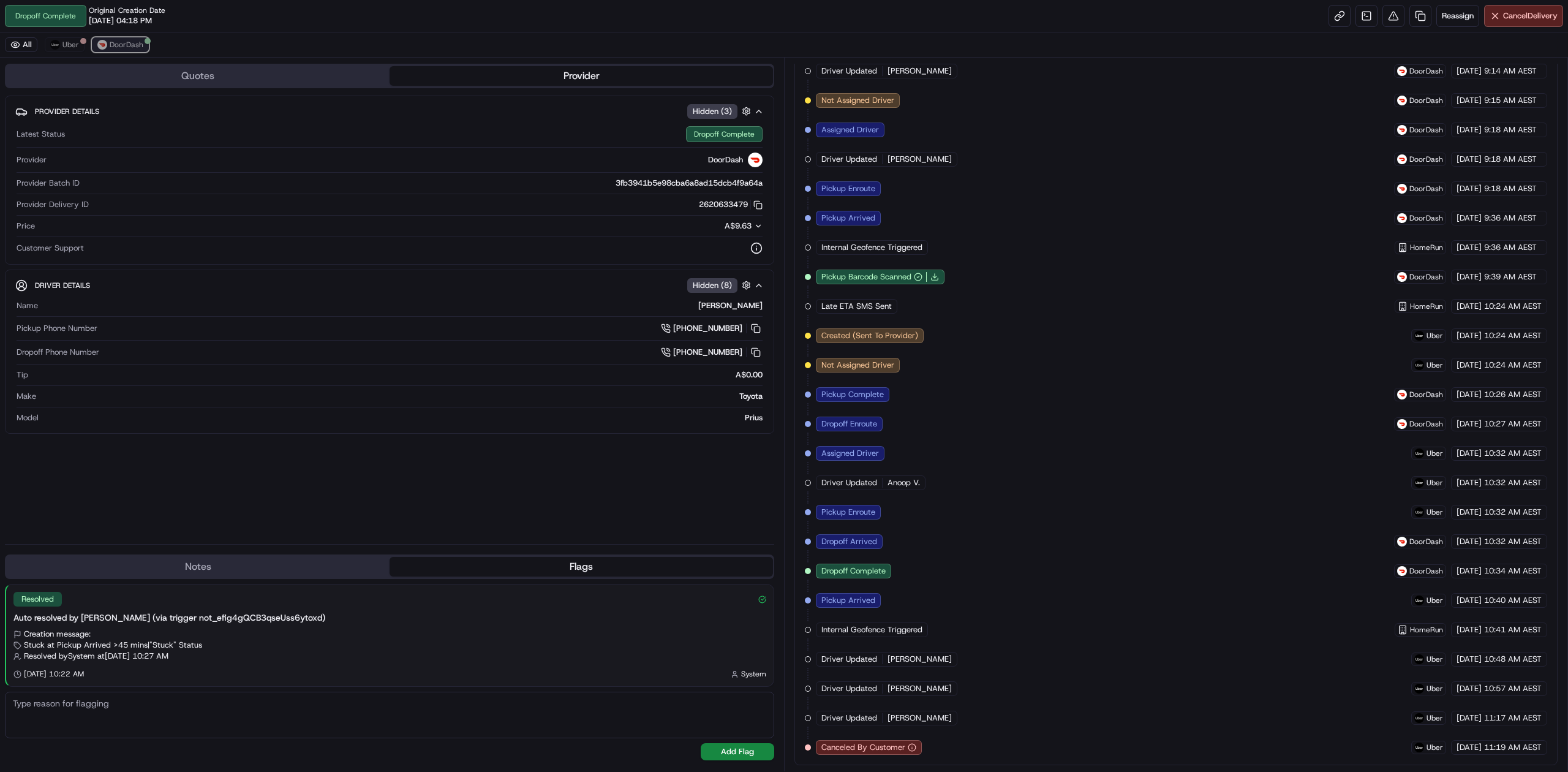
click at [114, 40] on span "DoorDash" at bounding box center [126, 45] width 34 height 10
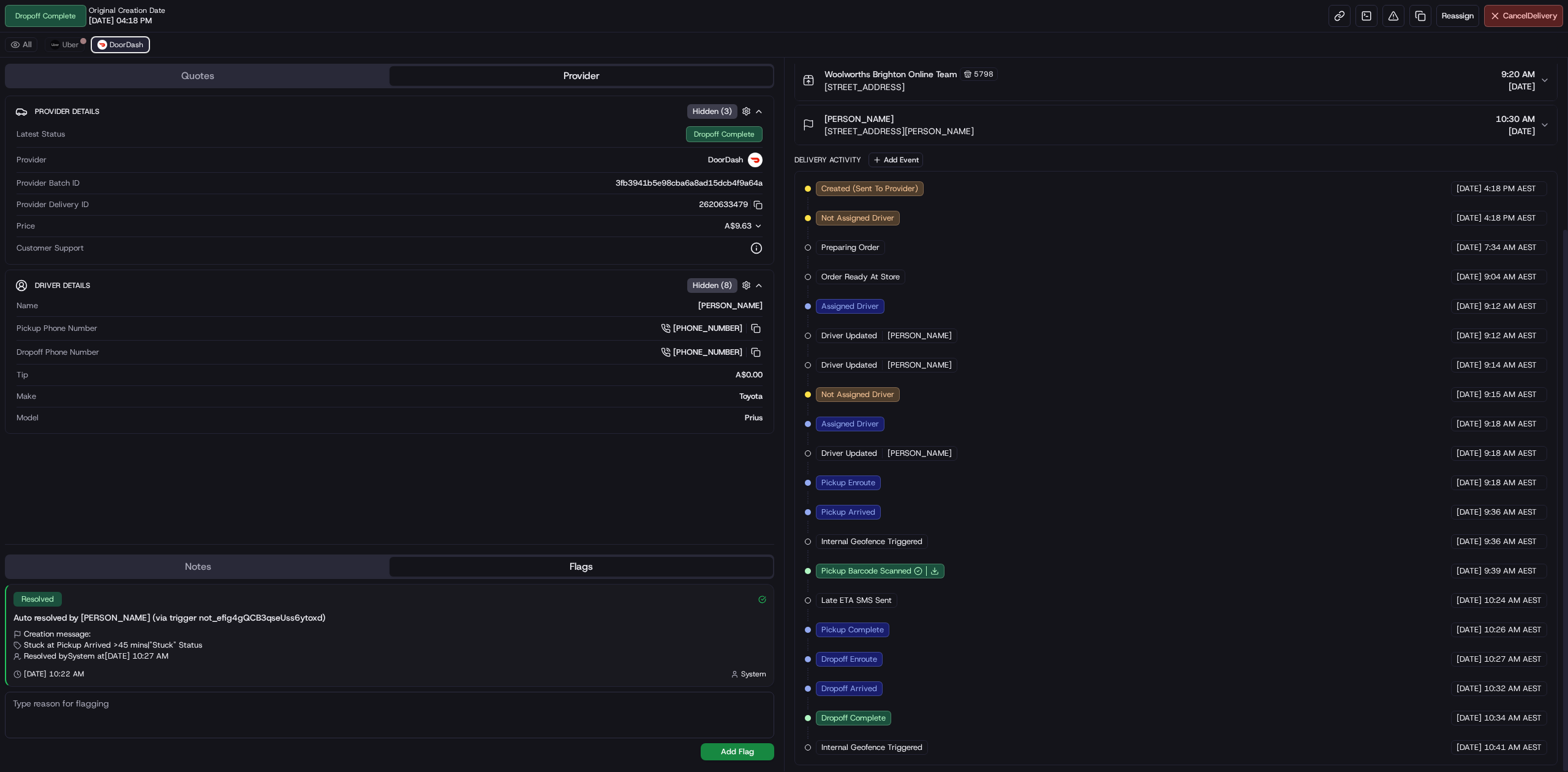
scroll to position [223, 0]
click at [1043, 472] on div "Created (Sent To Provider) DoorDash 20/09/2025 4:18 PM AEST Not Assigned Driver…" at bounding box center [1175, 468] width 742 height 573
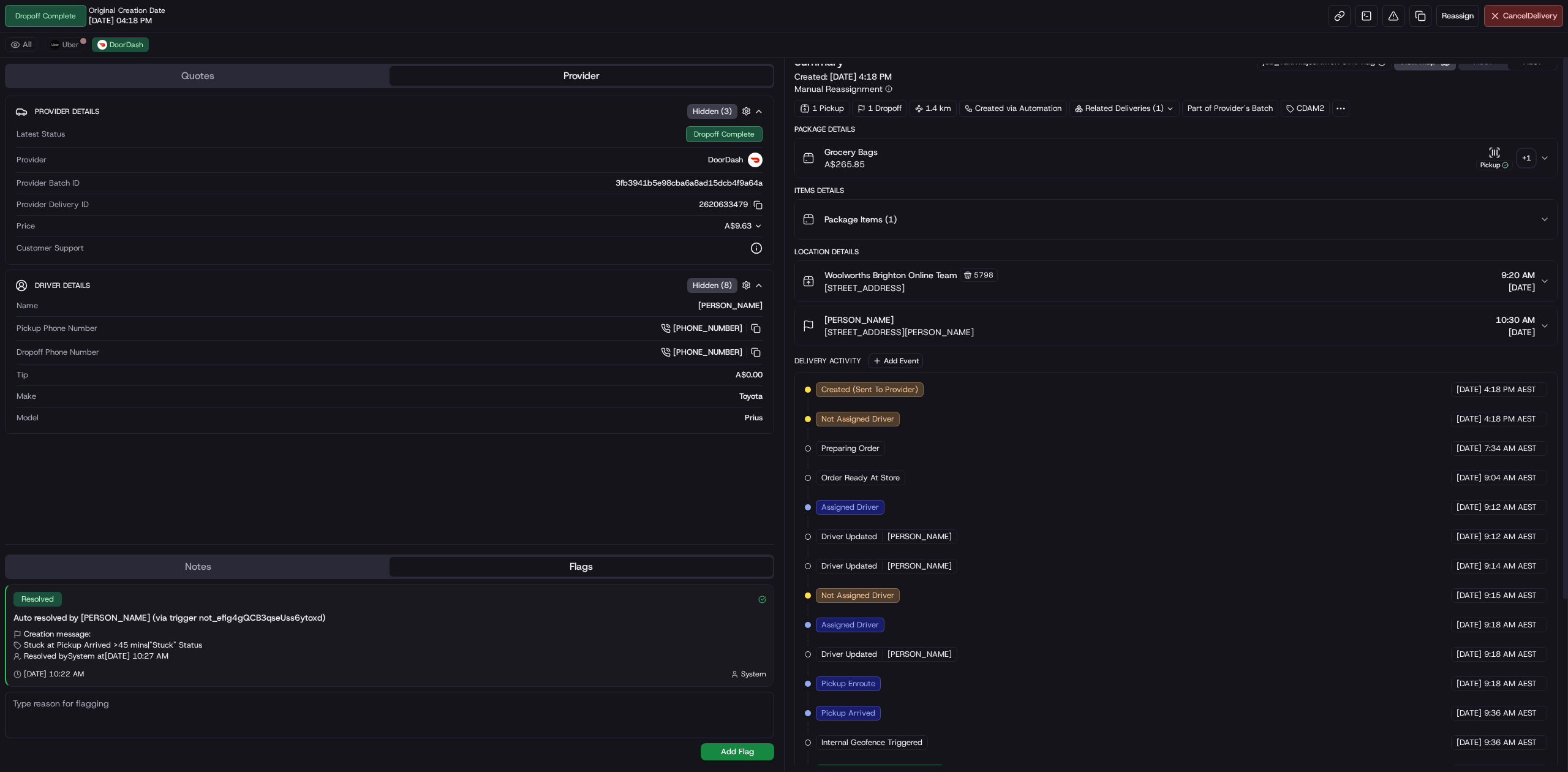
scroll to position [0, 0]
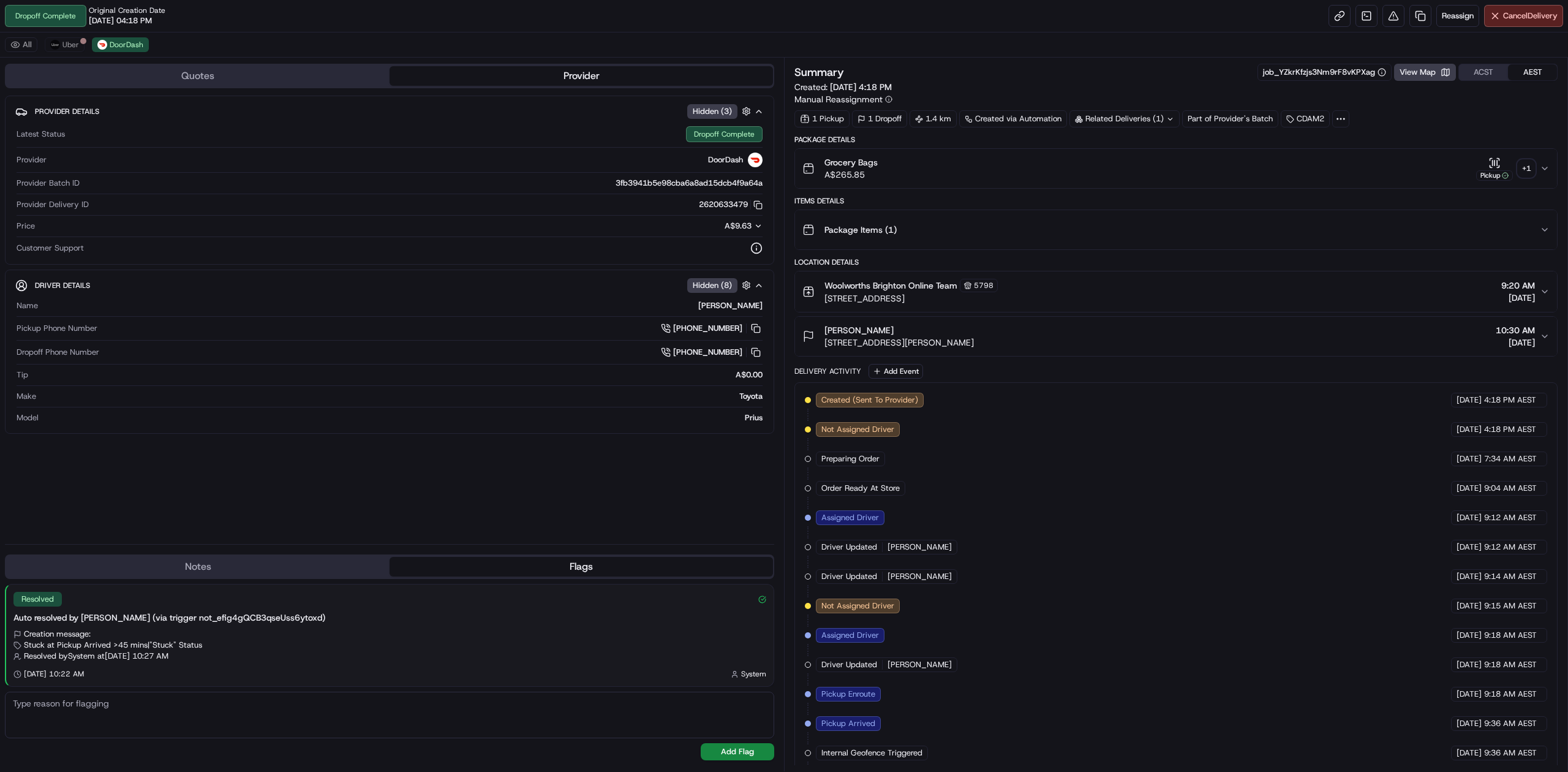
click at [1162, 124] on div "Related Deliveries (1)" at bounding box center [1124, 118] width 110 height 17
click at [1163, 116] on div "Related Deliveries (2)" at bounding box center [1124, 118] width 110 height 17
click at [1182, 444] on div "Created (Sent To Provider) DoorDash 20/09/2025 4:18 PM AEST Not Assigned Driver…" at bounding box center [1175, 678] width 742 height 573
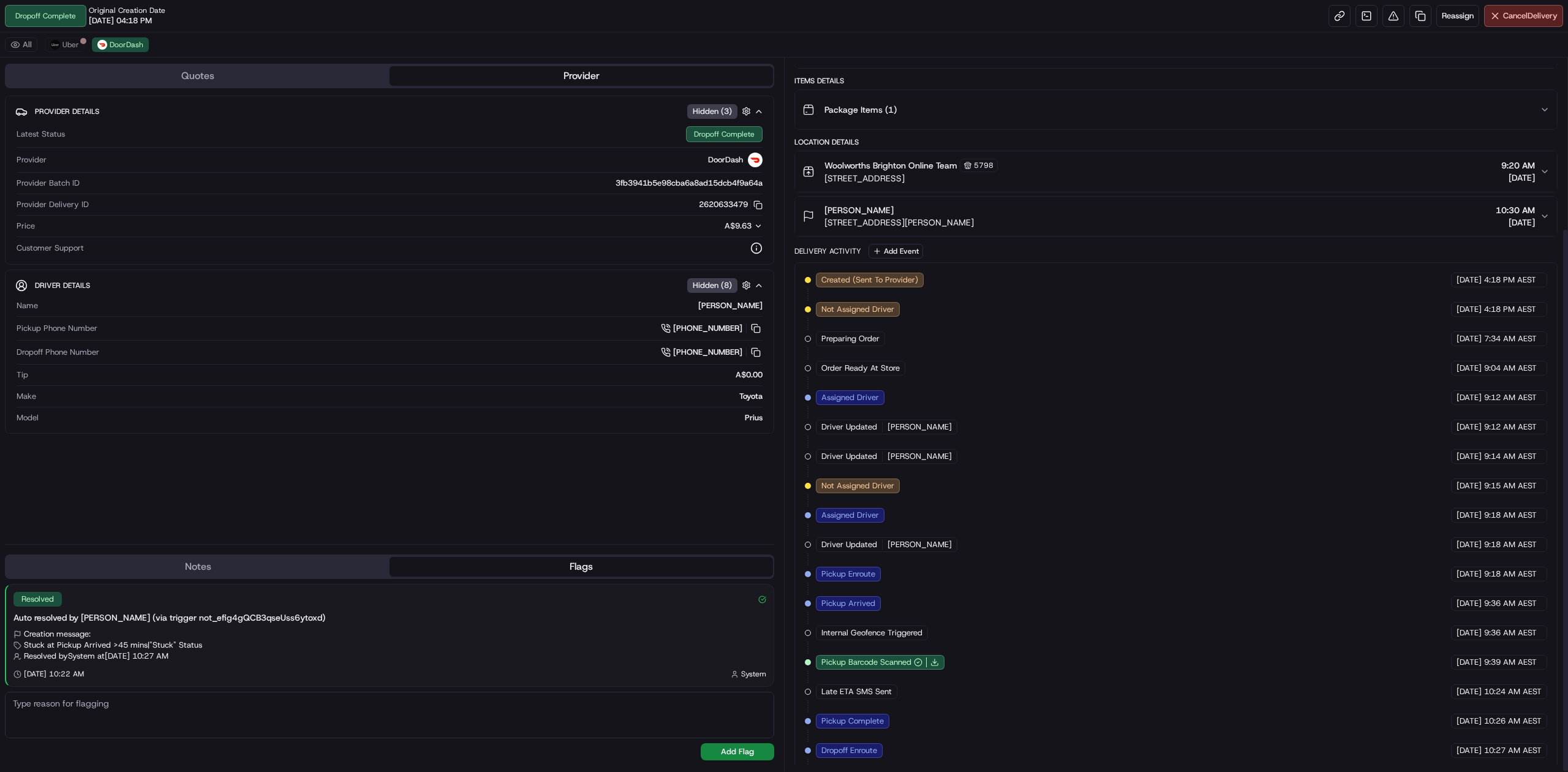
scroll to position [223, 0]
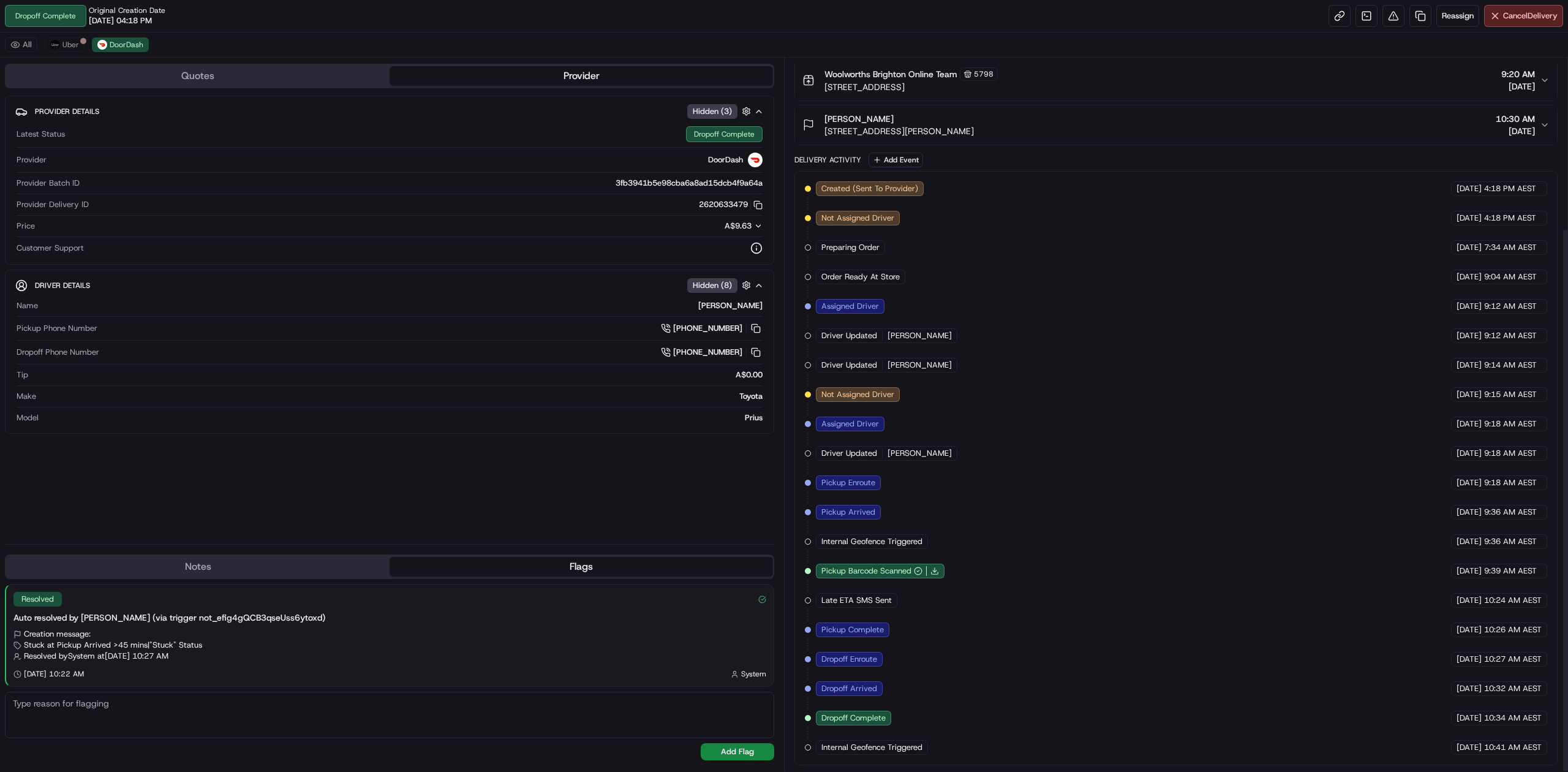
click at [1182, 444] on div "Created (Sent To Provider) DoorDash 20/09/2025 4:18 PM AEST Not Assigned Driver…" at bounding box center [1175, 468] width 742 height 573
click at [69, 44] on span "Uber" at bounding box center [70, 45] width 17 height 10
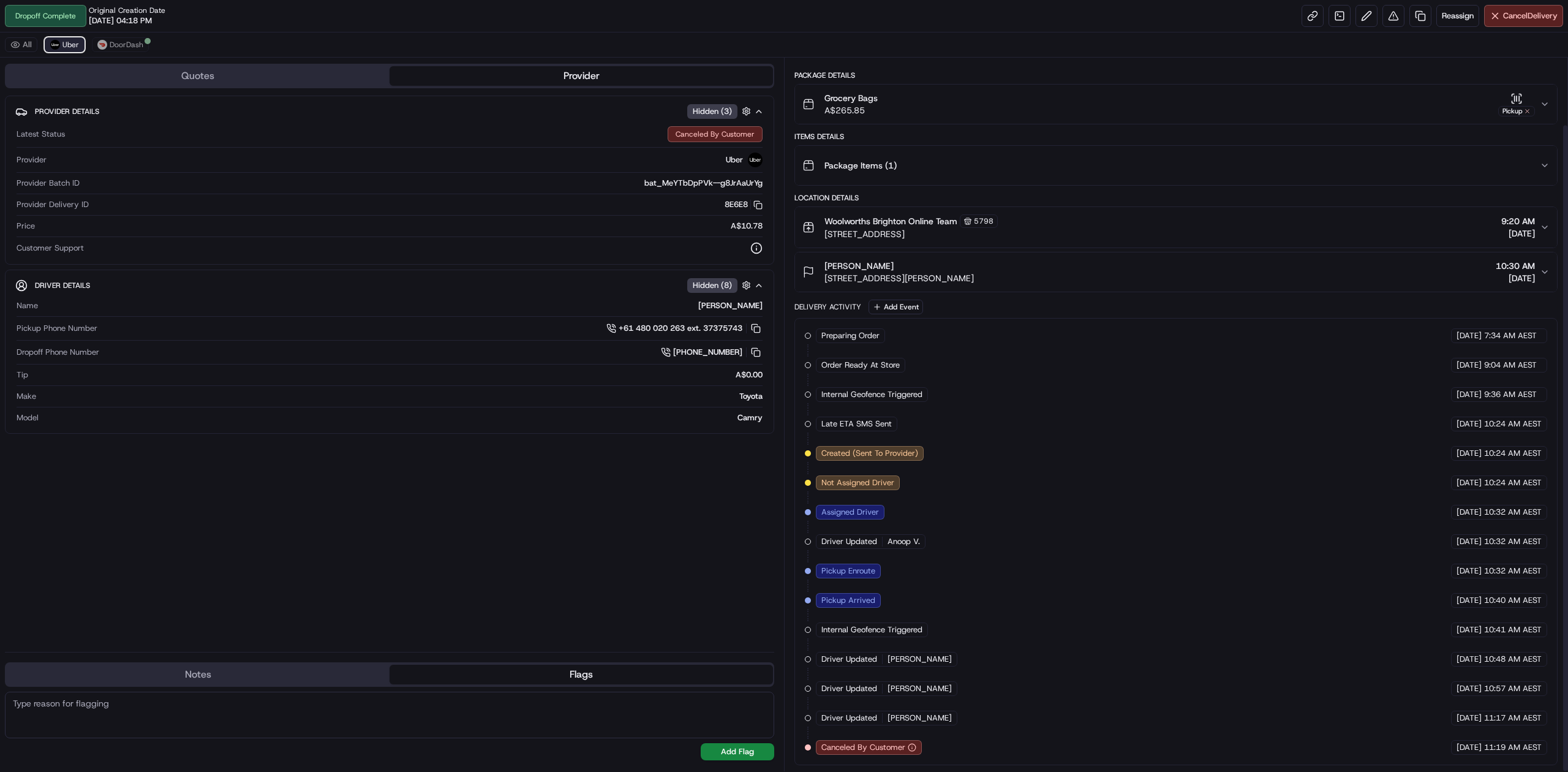
scroll to position [74, 0]
drag, startPoint x: 309, startPoint y: 486, endPoint x: 306, endPoint y: 473, distance: 13.3
click at [309, 485] on div "Provider Details Hidden ( 3 ) Latest Status Canceled By Customer Provider Uber …" at bounding box center [390, 368] width 770 height 546
click at [334, 454] on div "Provider Details Hidden ( 3 ) Latest Status Canceled By Customer Provider Uber …" at bounding box center [390, 368] width 770 height 546
click at [322, 459] on div "Provider Details Hidden ( 3 ) Latest Status Canceled By Customer Provider Uber …" at bounding box center [390, 368] width 770 height 546
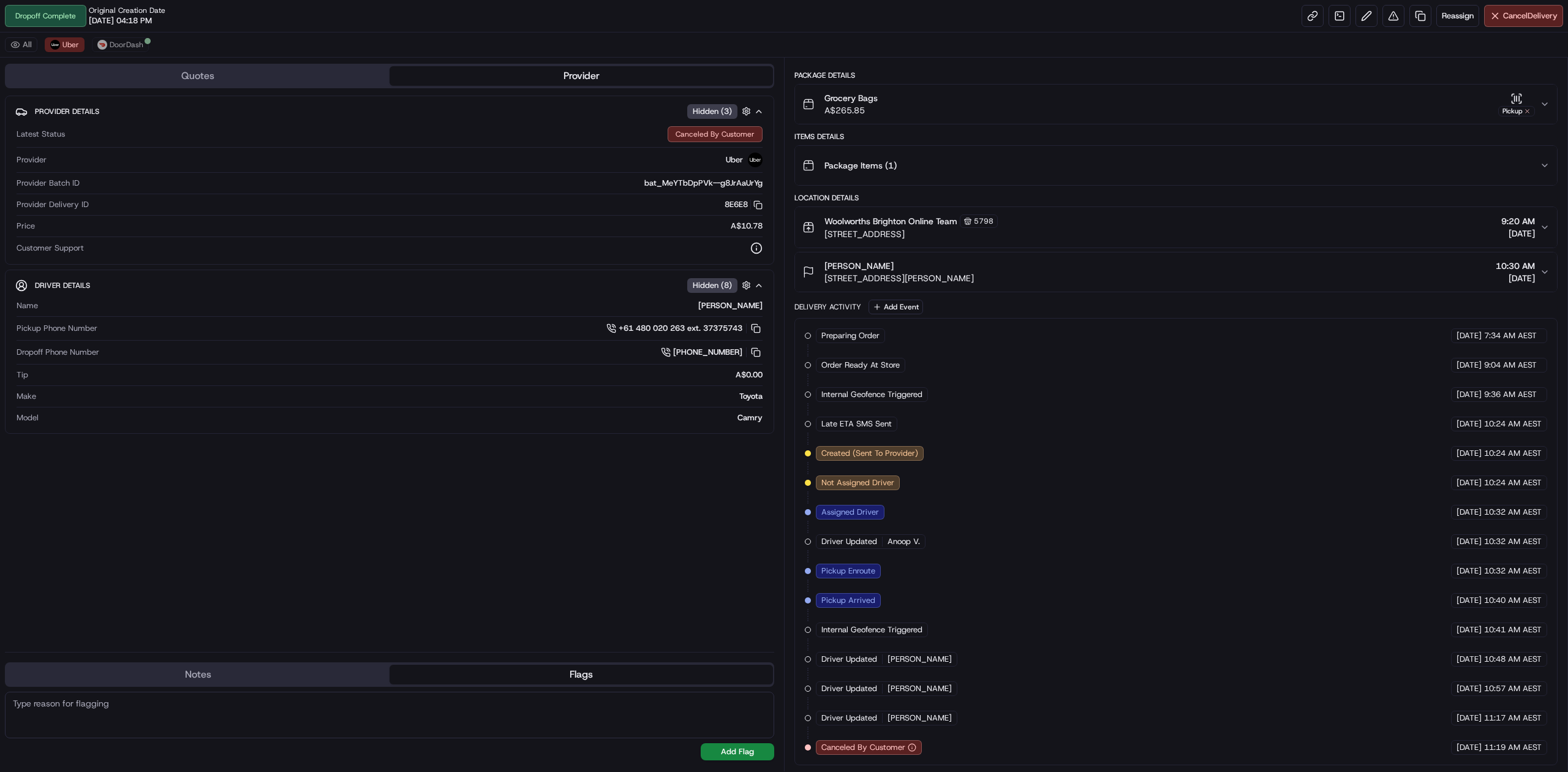
click at [392, 493] on div "Provider Details Hidden ( 3 ) Latest Status Canceled By Customer Provider Uber …" at bounding box center [390, 368] width 770 height 546
click at [390, 496] on div "Provider Details Hidden ( 3 ) Latest Status Canceled By Customer Provider Uber …" at bounding box center [390, 368] width 770 height 546
